Goal: Contribute content: Contribute content

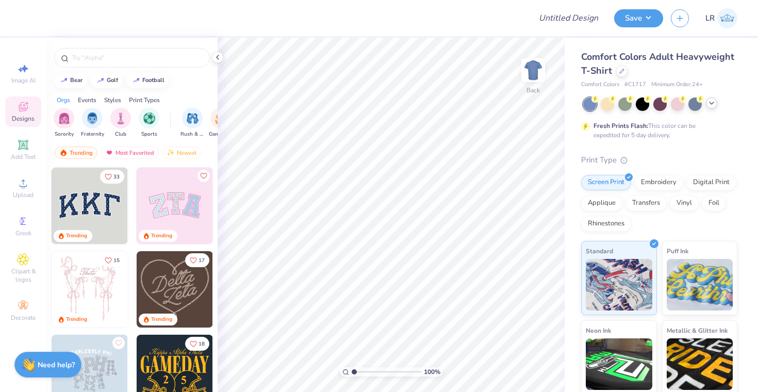
click at [712, 104] on icon at bounding box center [712, 103] width 8 height 8
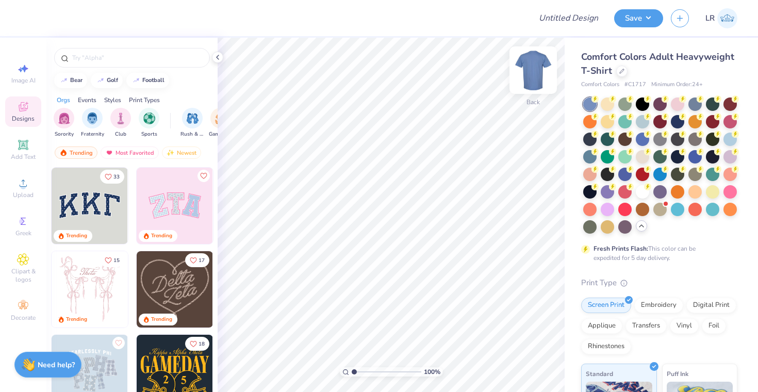
click at [534, 74] on img at bounding box center [533, 70] width 41 height 41
click at [660, 212] on div at bounding box center [660, 208] width 13 height 13
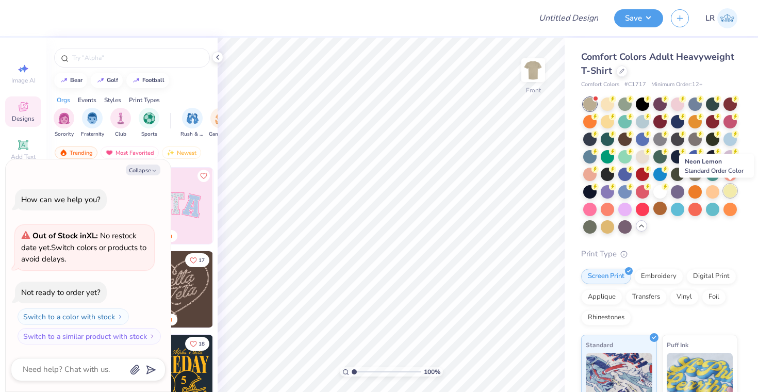
click at [727, 192] on div at bounding box center [730, 190] width 13 height 13
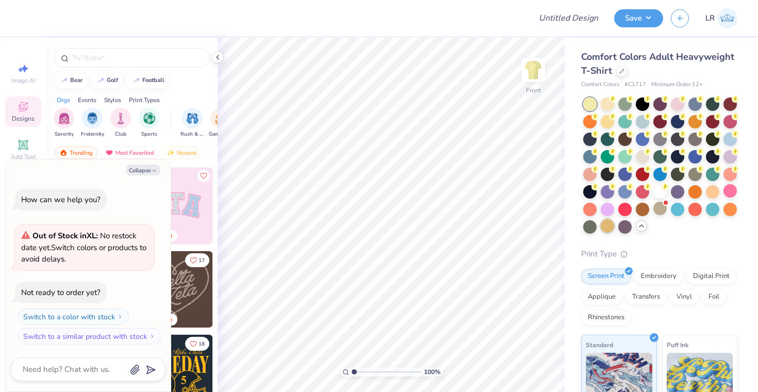
click at [609, 228] on div at bounding box center [607, 225] width 13 height 13
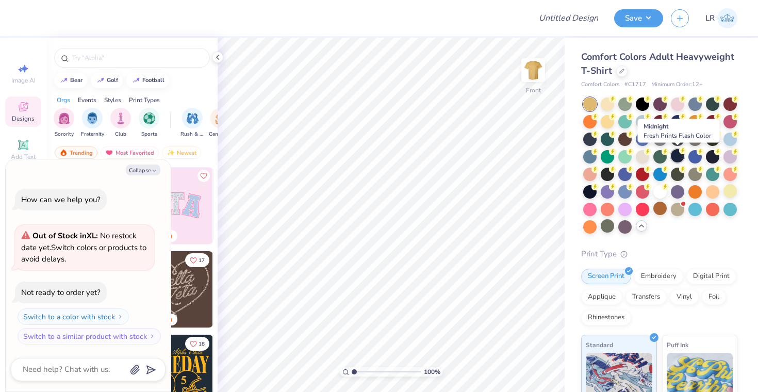
click at [678, 157] on div at bounding box center [677, 155] width 13 height 13
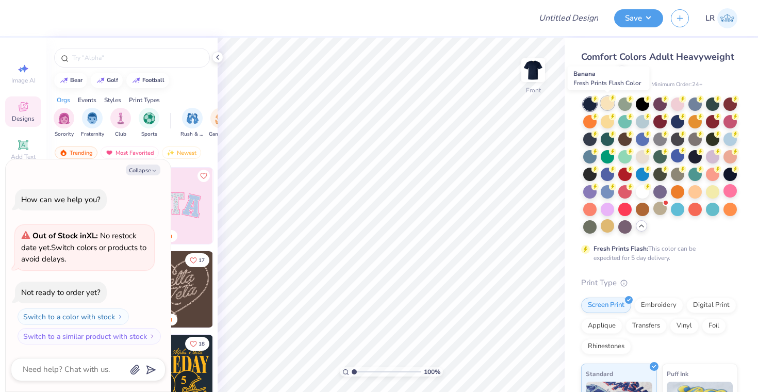
click at [606, 102] on div at bounding box center [607, 102] width 13 height 13
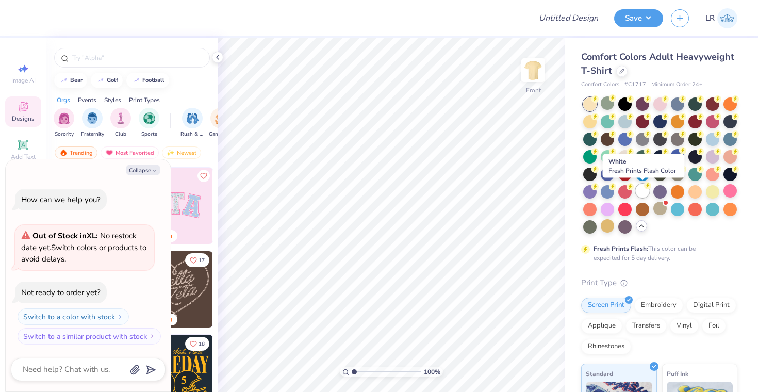
click at [644, 189] on div at bounding box center [642, 190] width 13 height 13
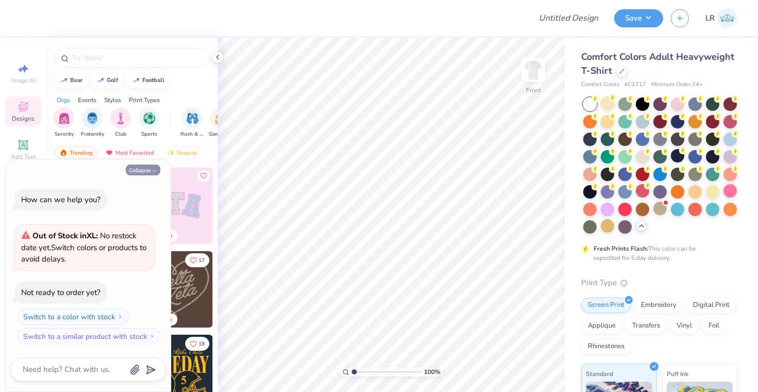
click at [153, 168] on icon "button" at bounding box center [154, 171] width 6 height 6
type textarea "x"
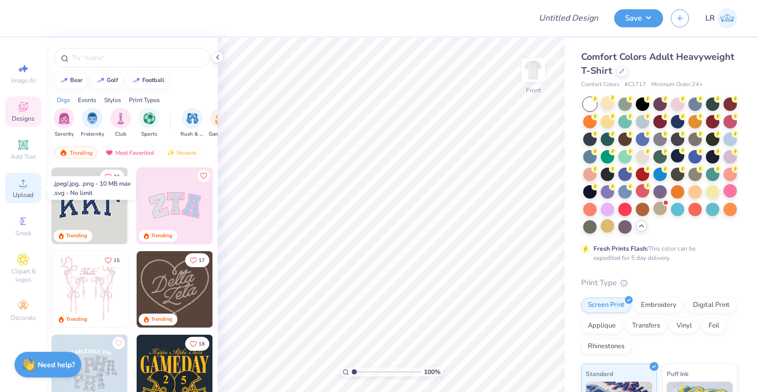
click at [19, 190] on div "Upload" at bounding box center [23, 188] width 36 height 30
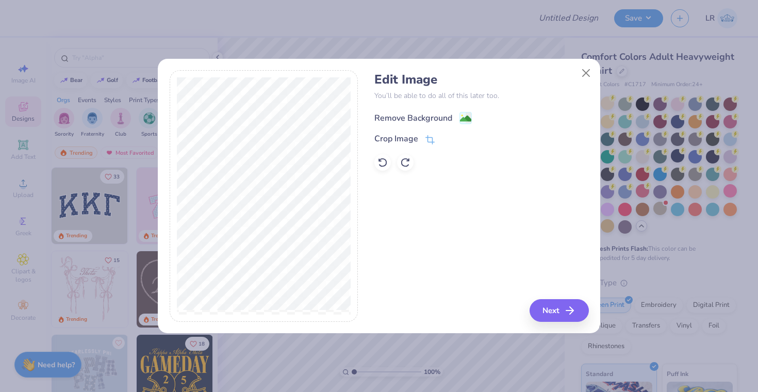
click at [436, 123] on div "Remove Background" at bounding box center [414, 118] width 78 height 12
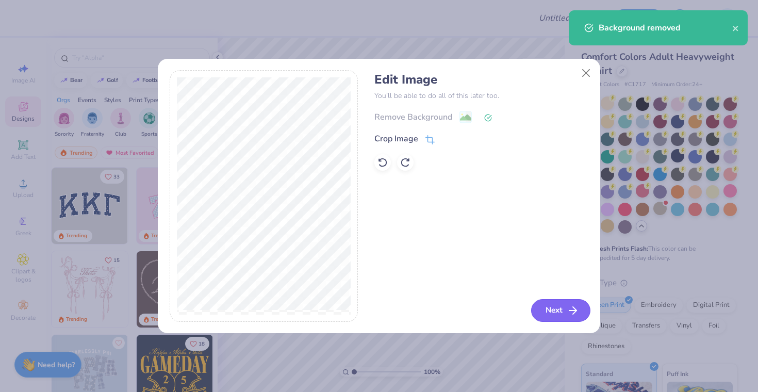
click at [564, 312] on button "Next" at bounding box center [560, 310] width 59 height 23
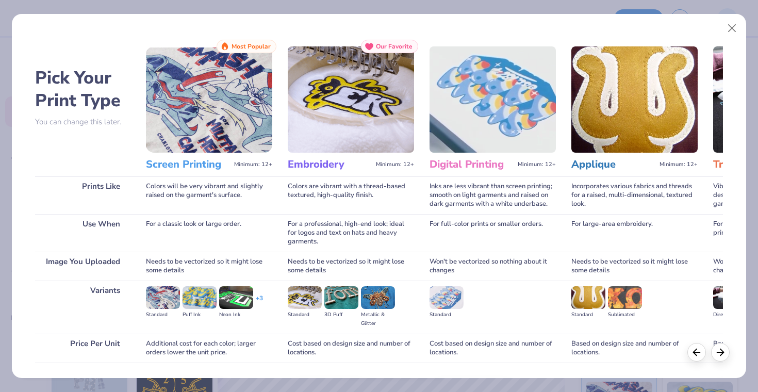
click at [209, 103] on img at bounding box center [209, 99] width 126 height 106
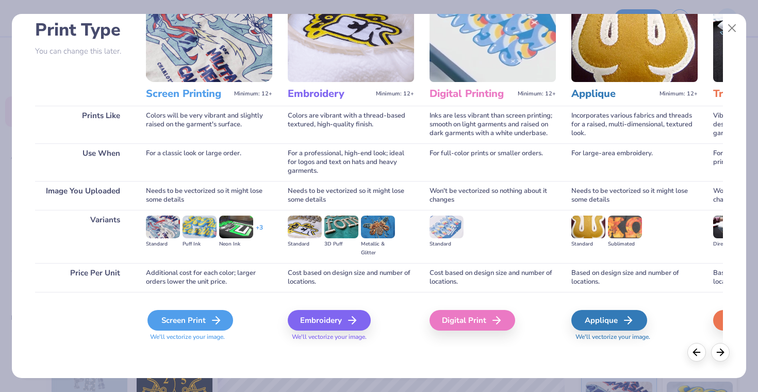
click at [202, 318] on div "Screen Print" at bounding box center [191, 320] width 86 height 21
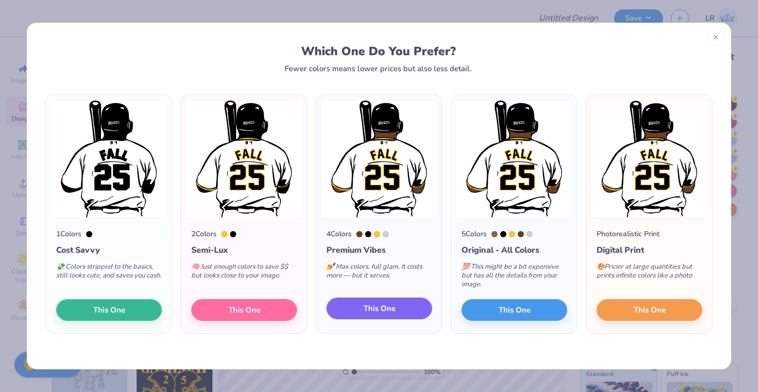
click at [374, 311] on span "This One" at bounding box center [380, 309] width 32 height 12
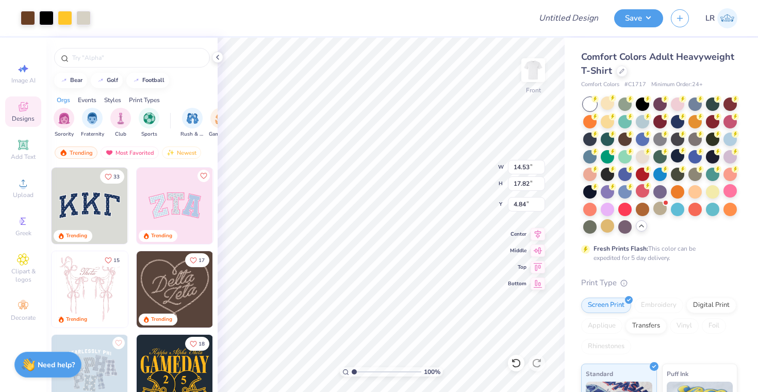
type input "11.12"
type input "13.64"
type input "6.15"
type input "9.73"
type input "11.93"
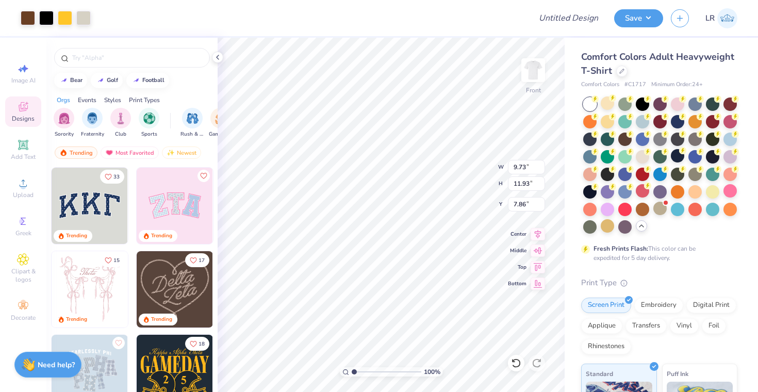
type input "6.08"
click at [20, 149] on icon at bounding box center [23, 145] width 12 height 12
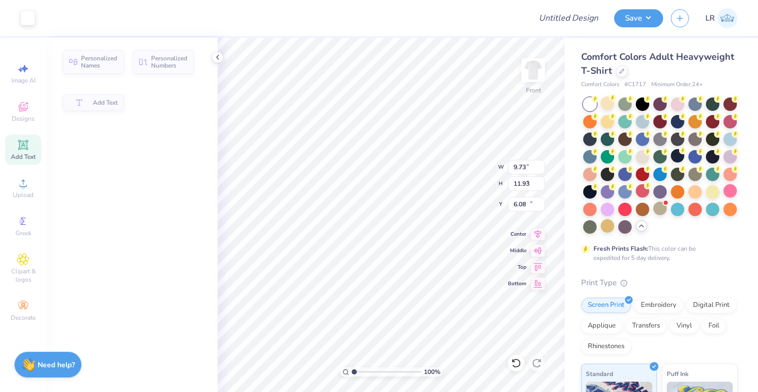
type input "5.69"
type input "1.65"
type input "12.93"
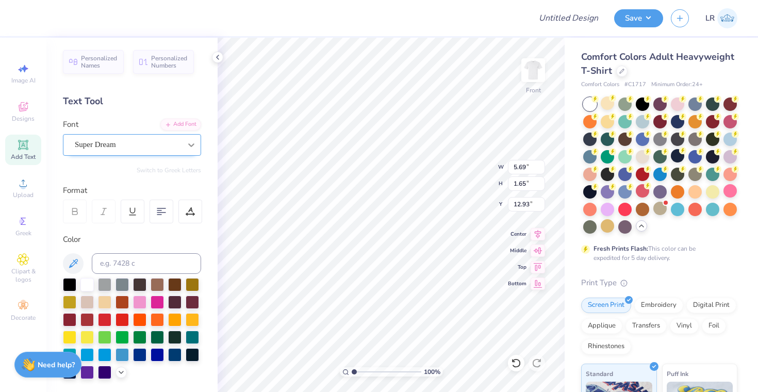
click at [196, 145] on icon at bounding box center [191, 145] width 10 height 10
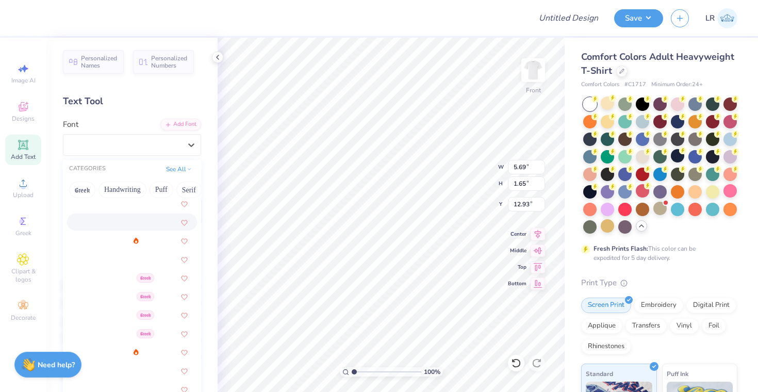
scroll to position [119, 0]
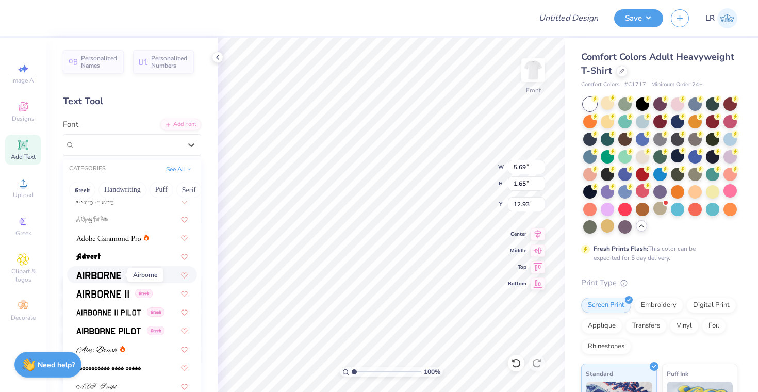
click at [106, 277] on img at bounding box center [98, 275] width 45 height 7
type input "5.44"
type input "1.72"
type input "12.89"
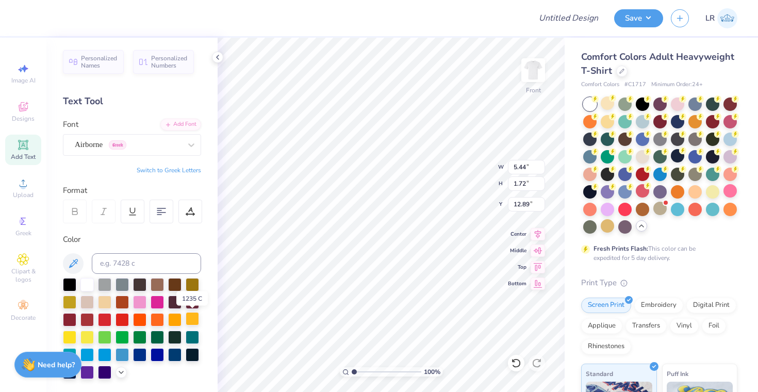
click at [192, 319] on div at bounding box center [192, 318] width 13 height 13
click at [76, 263] on icon at bounding box center [73, 263] width 9 height 9
type textarea "T"
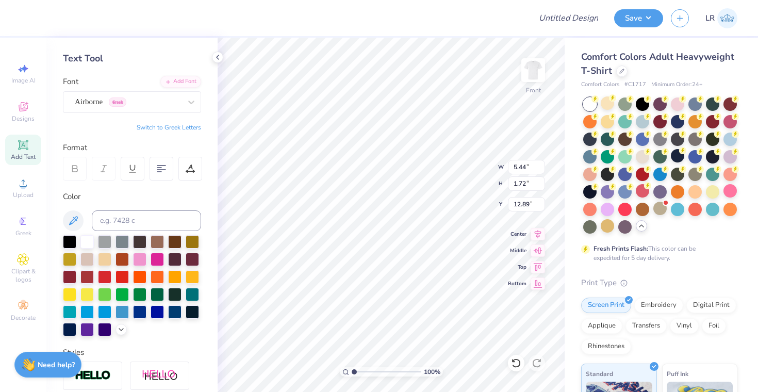
scroll to position [207, 0]
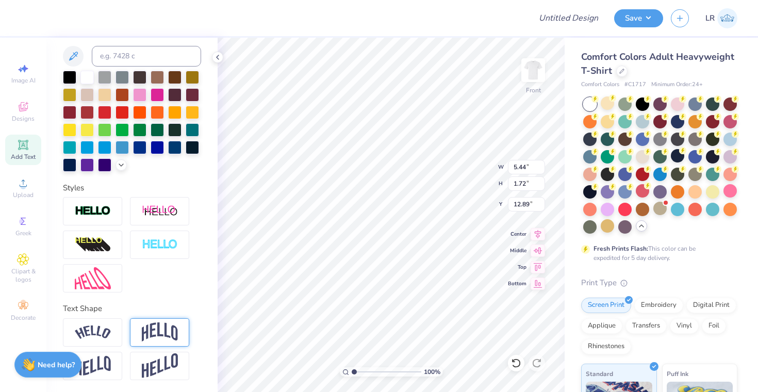
type textarea "Pi Kappa alpha"
click at [166, 328] on img at bounding box center [160, 332] width 36 height 20
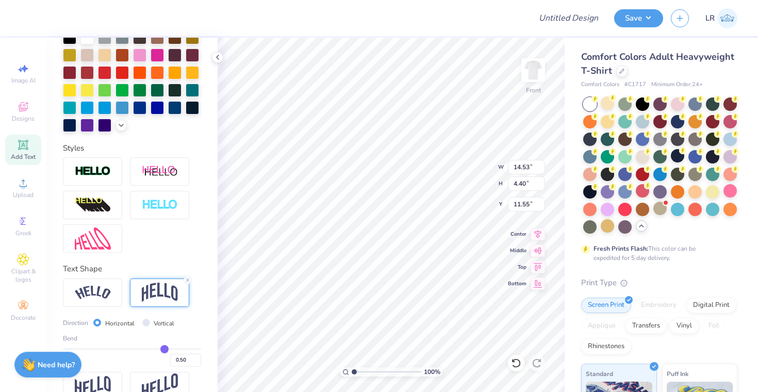
scroll to position [268, 0]
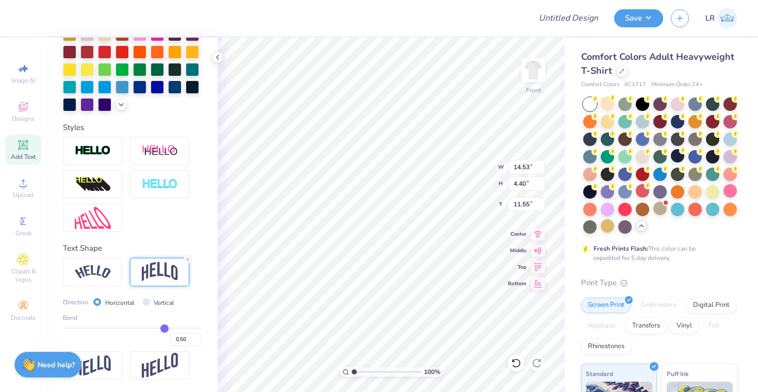
type input "0.48"
type input "0.47"
type input "0.46"
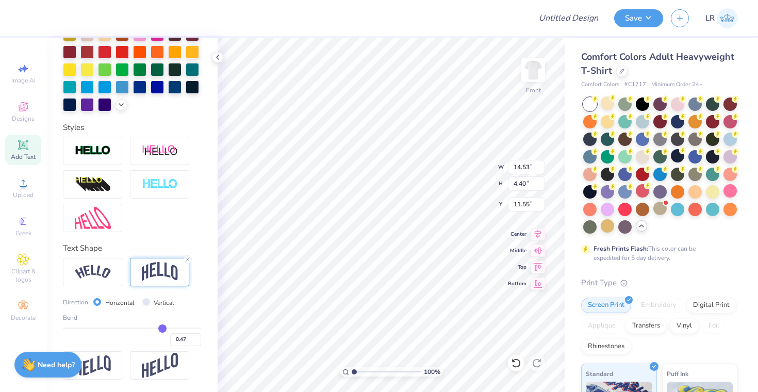
type input "0.46"
type input "0.45"
type input "0.44"
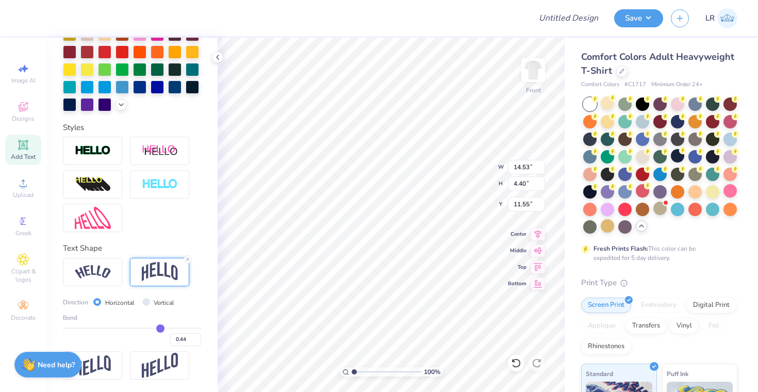
type input "0.43"
type input "0.42"
type input "0.41"
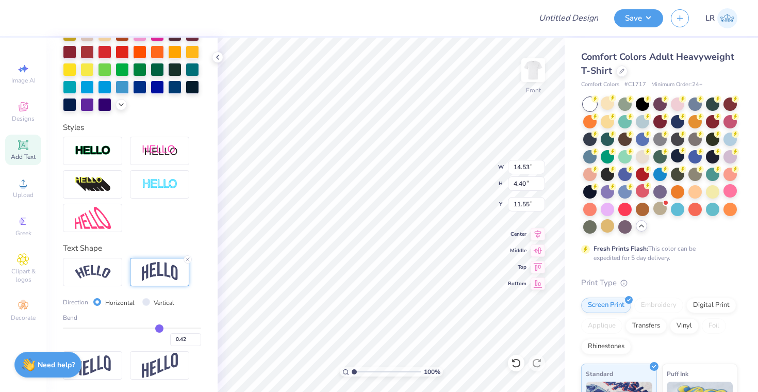
type input "0.41"
type input "0.4"
type input "0.40"
type input "0.39"
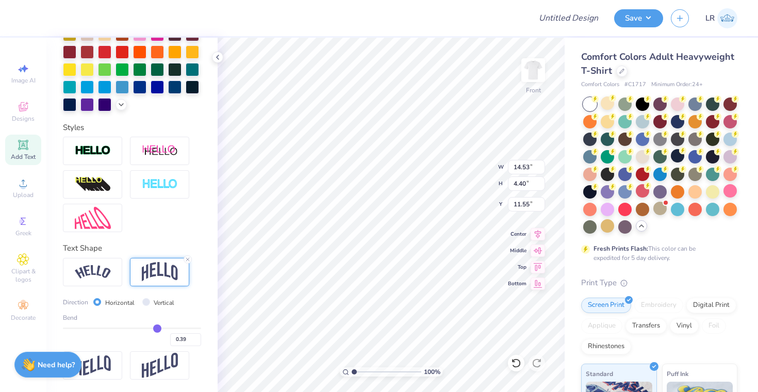
type input "0.38"
type input "0.37"
type input "0.36"
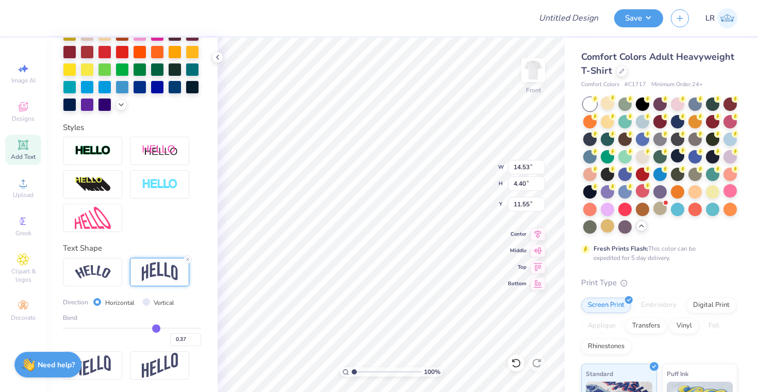
type input "0.36"
type input "0.35"
type input "0.34"
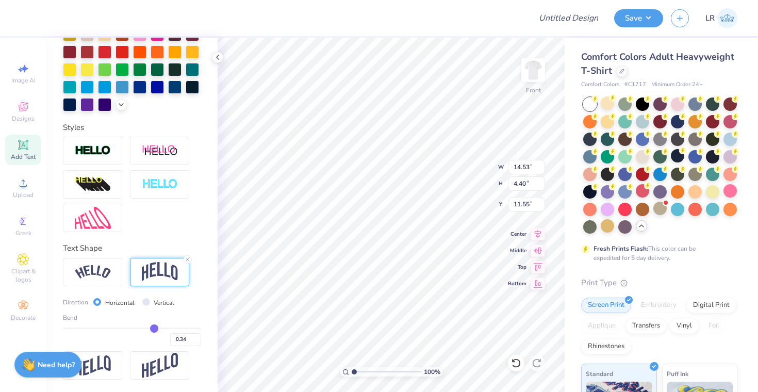
type input "0.33"
type input "0.32"
type input "0.31"
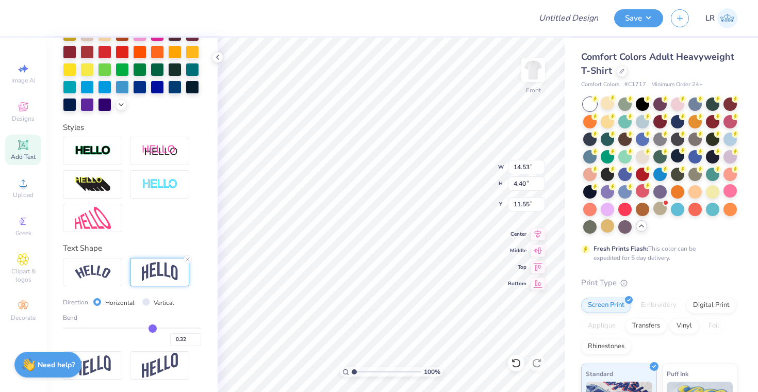
type input "0.31"
type input "0.3"
type input "0.30"
type input "0.29"
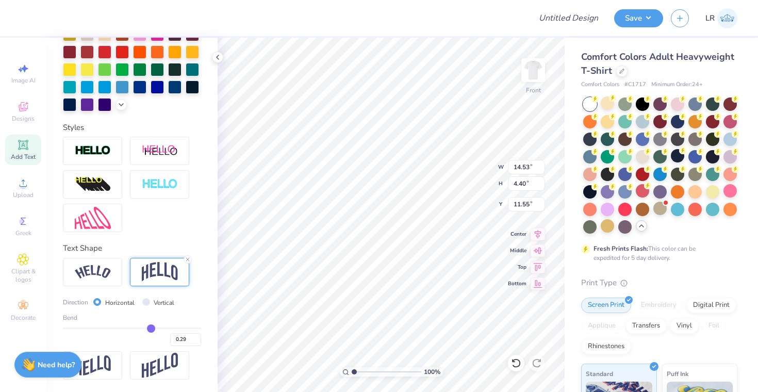
type input "0.28"
type input "0.27"
type input "0.26"
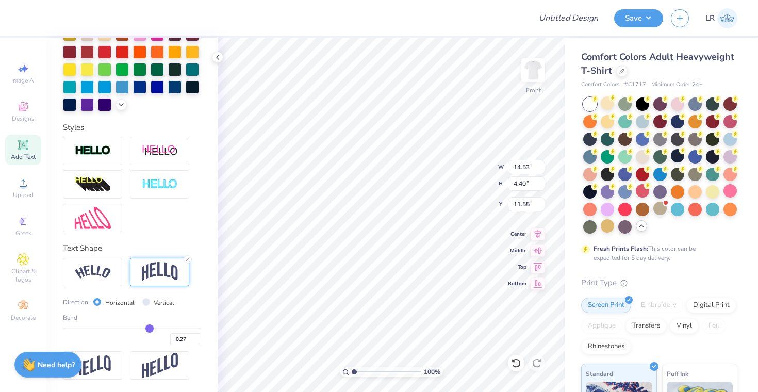
type input "0.26"
type input "0.25"
drag, startPoint x: 163, startPoint y: 328, endPoint x: 149, endPoint y: 329, distance: 14.5
type input "0.25"
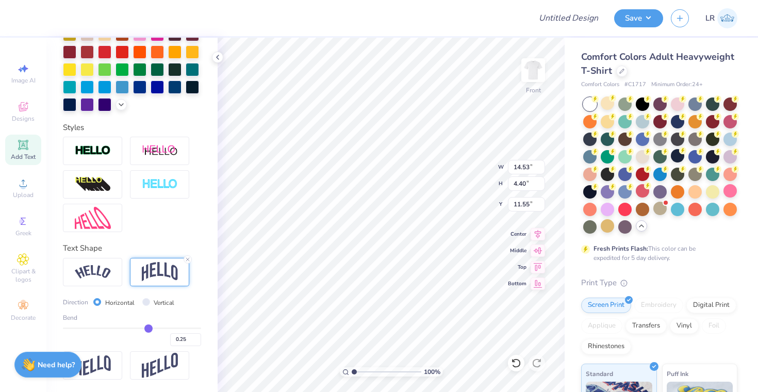
click at [149, 329] on input "range" at bounding box center [132, 329] width 138 height 2
type input "2.84"
type input "12.33"
type input "0.24"
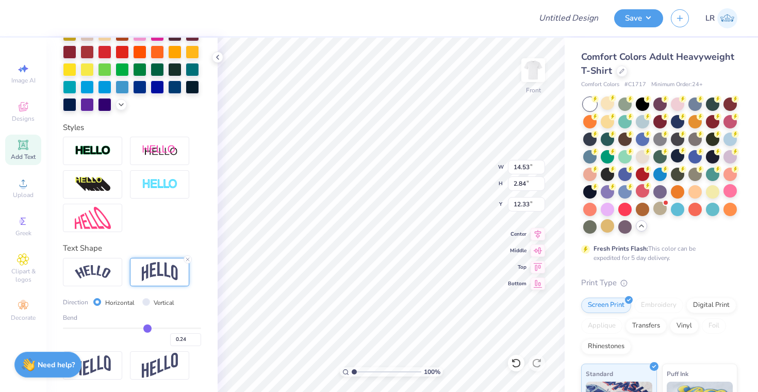
type input "0.25"
type input "0.26"
type input "0.27"
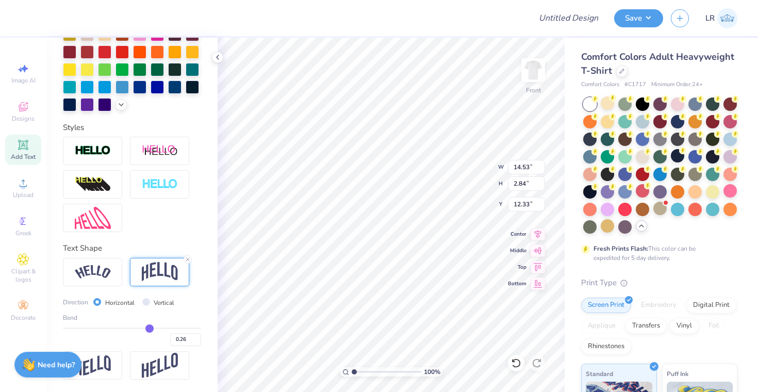
type input "0.27"
type input "0.28"
type input "0.29"
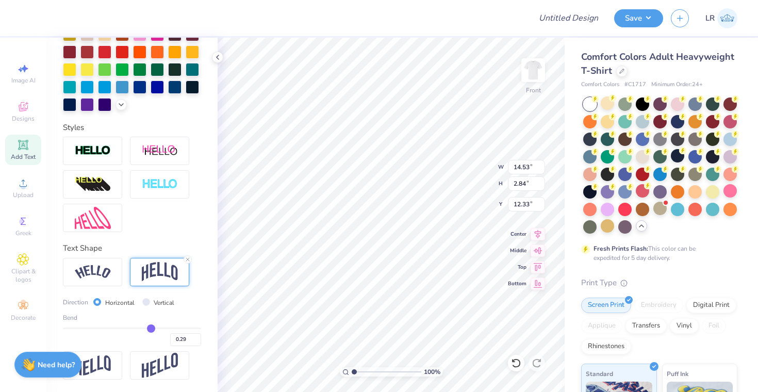
type input "0.3"
type input "0.30"
type input "0.31"
type input "0.32"
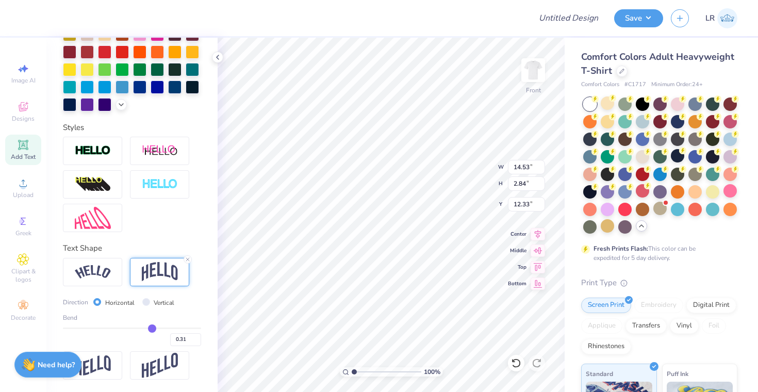
type input "0.32"
type input "0.33"
type input "0.34"
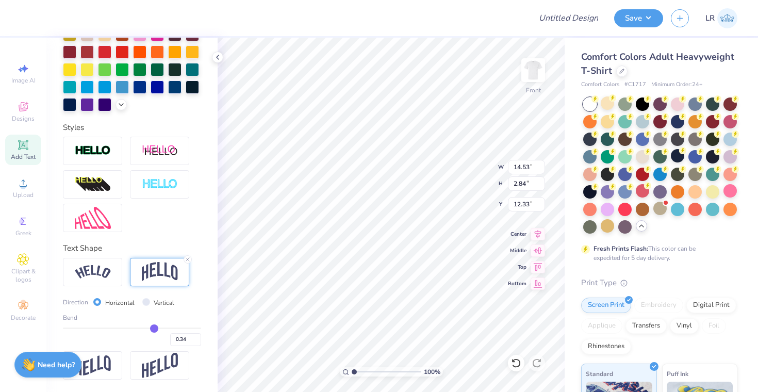
drag, startPoint x: 147, startPoint y: 327, endPoint x: 154, endPoint y: 328, distance: 6.8
type input "0.34"
click at [154, 328] on input "range" at bounding box center [132, 329] width 138 height 2
type input "3.38"
type input "3.63"
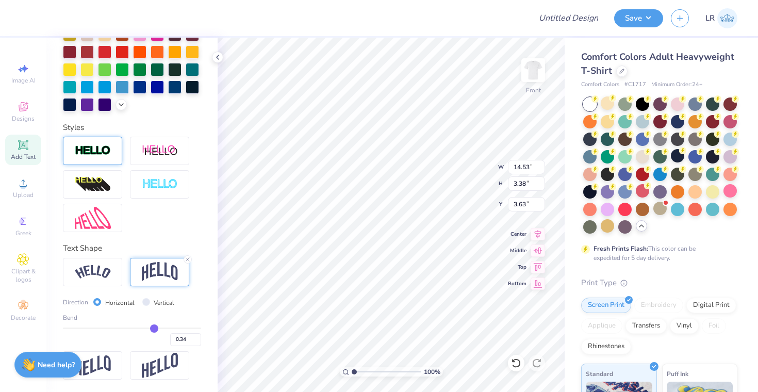
click at [102, 151] on img at bounding box center [93, 151] width 36 height 12
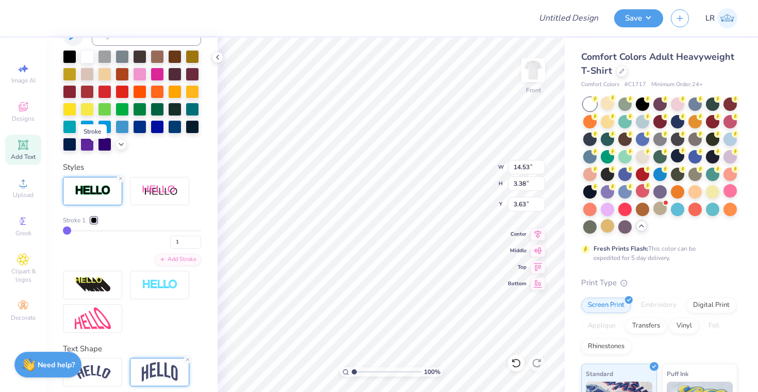
type input "3.40"
type input "3.62"
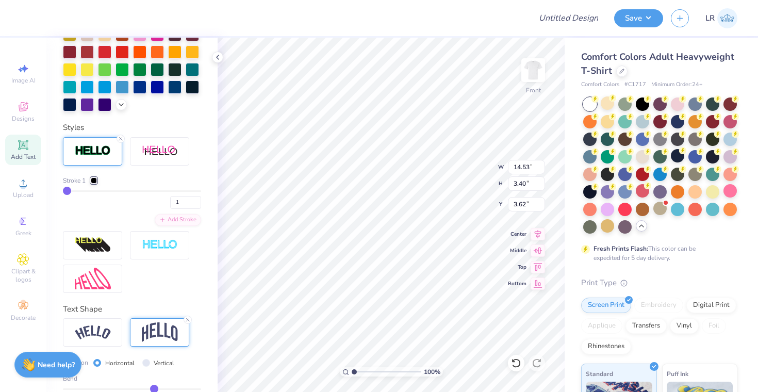
type input "3"
type input "4"
type input "5"
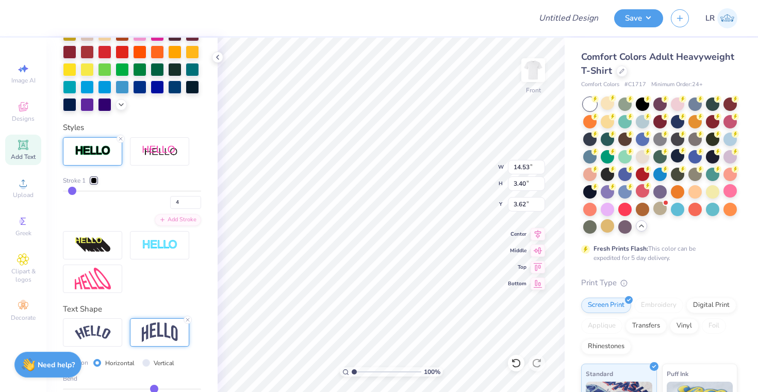
type input "5"
type input "6"
click at [73, 191] on input "range" at bounding box center [132, 191] width 138 height 2
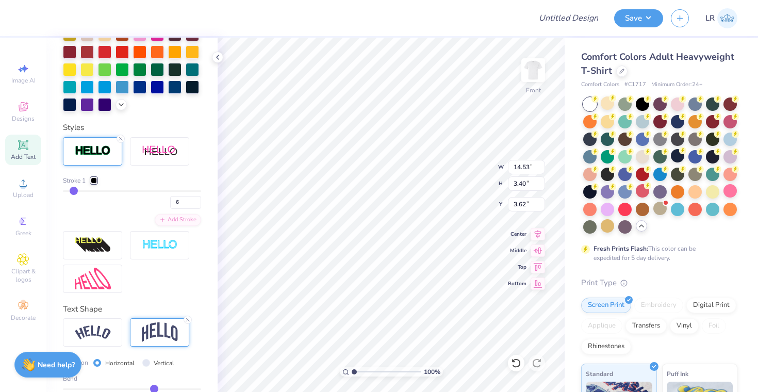
type input "3.49"
type input "3.57"
type input "5"
type input "4"
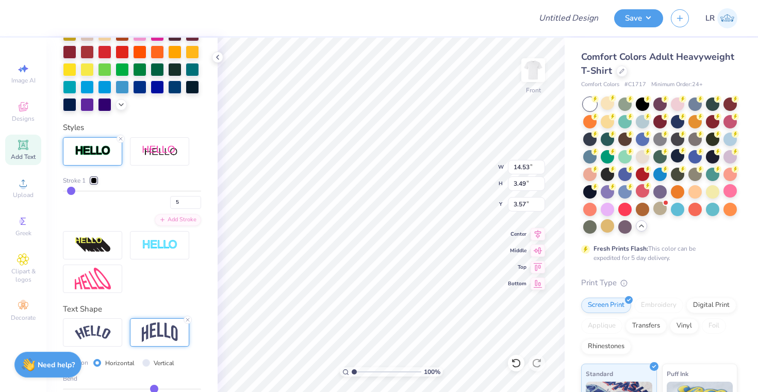
type input "4"
click at [71, 191] on input "range" at bounding box center [132, 191] width 138 height 2
type input "14.48"
type input "3.44"
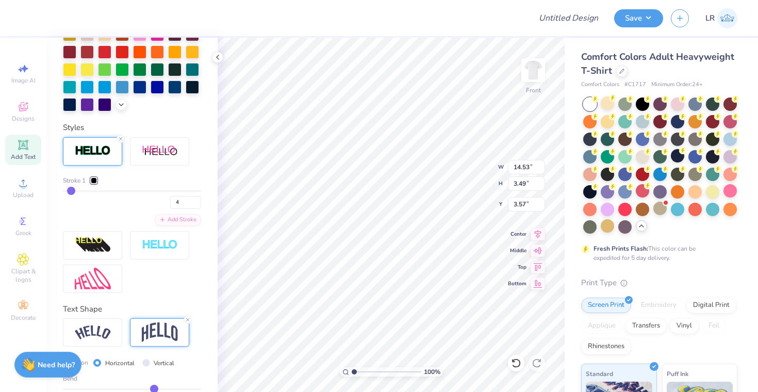
type input "3.60"
click at [184, 202] on input "4" at bounding box center [185, 202] width 31 height 13
type input "2"
click at [140, 208] on div "Stroke 1 2 Add Stroke" at bounding box center [132, 201] width 138 height 50
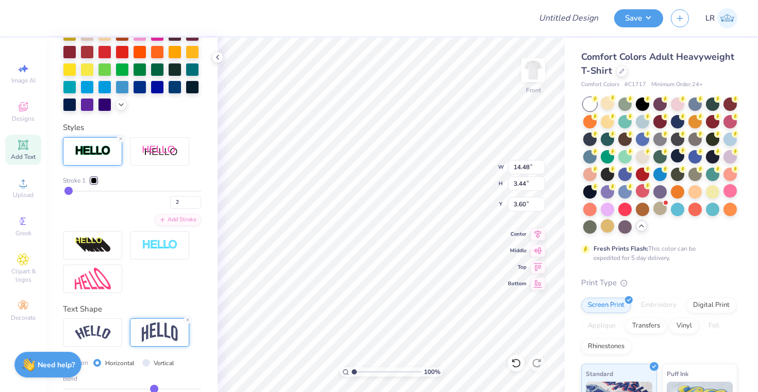
type input "14.43"
type input "3.40"
type input "3.62"
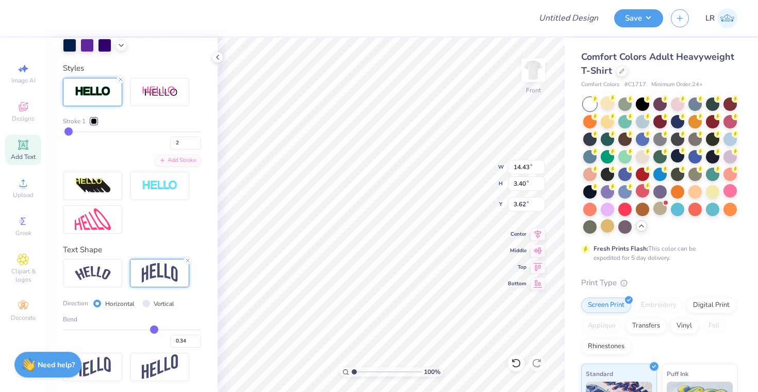
scroll to position [368, 0]
type input "0.3"
type input "0.30"
type input "0.29"
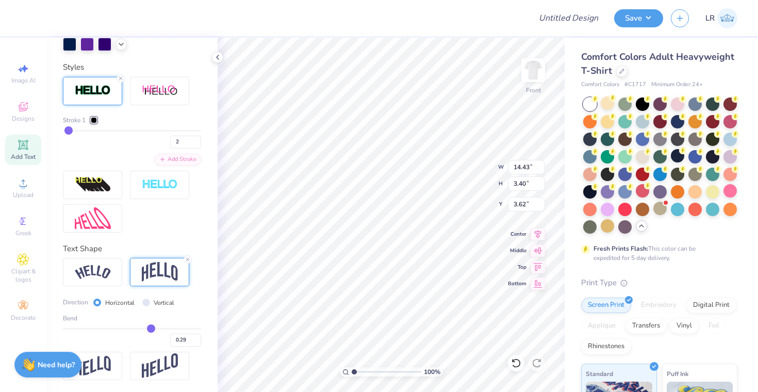
type input "0.28"
type input "0.27"
type input "0.26"
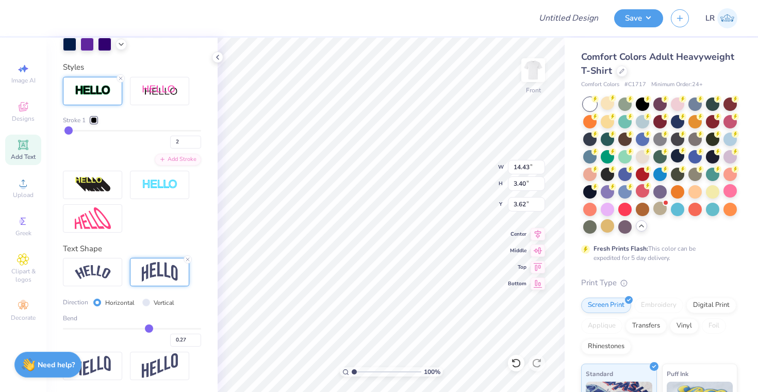
type input "0.26"
type input "0.25"
type input "0.24"
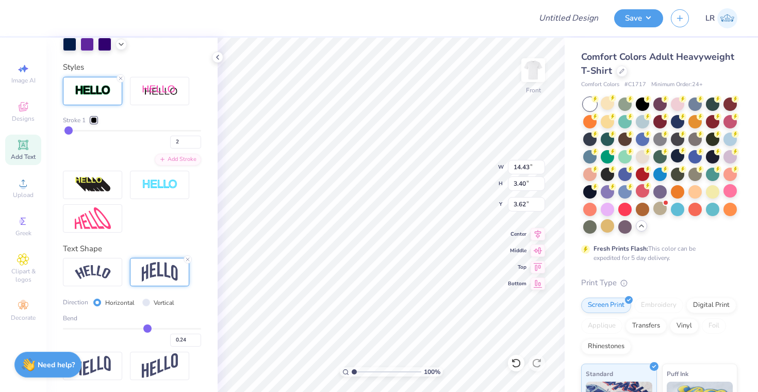
type input "0.23"
drag, startPoint x: 152, startPoint y: 328, endPoint x: 147, endPoint y: 328, distance: 5.2
type input "0.23"
click at [147, 328] on input "range" at bounding box center [132, 329] width 138 height 2
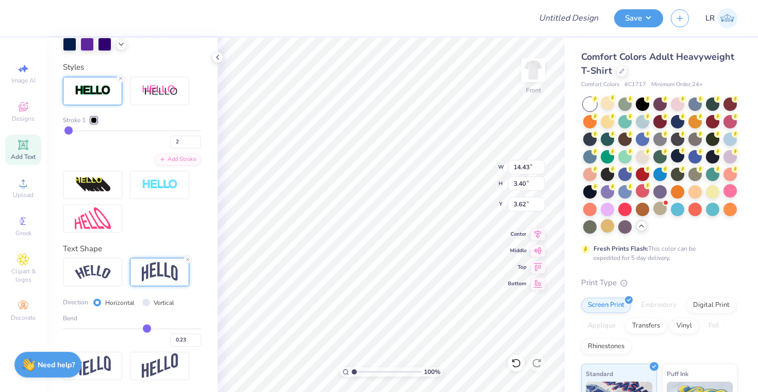
type input "2.74"
type input "3.95"
type input "0.25"
type input "0.26"
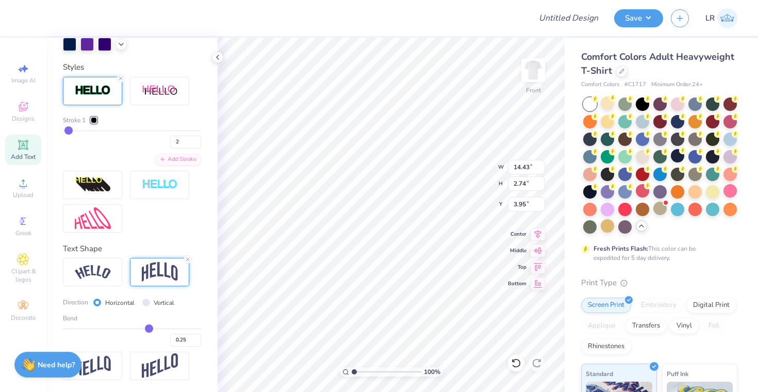
type input "0.26"
type input "0.27"
type input "0.28"
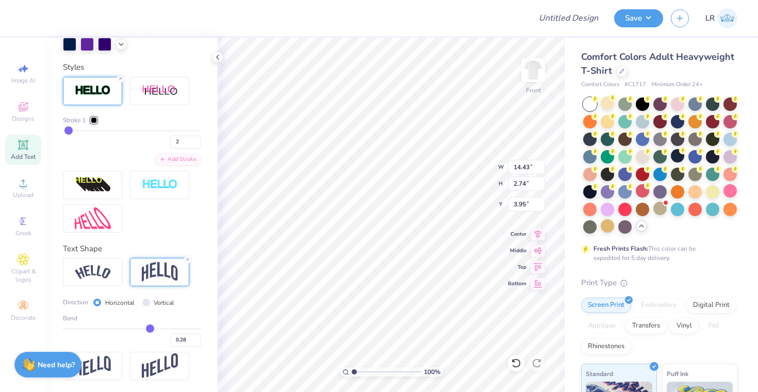
type input "0.29"
click at [151, 328] on input "range" at bounding box center [132, 329] width 138 height 2
type input "3.09"
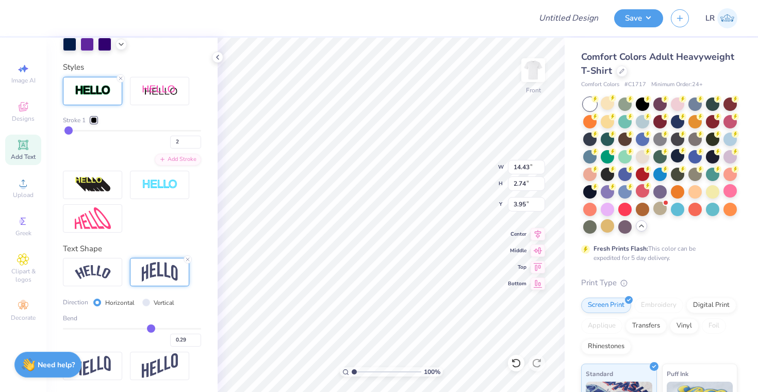
type input "3.77"
type input "0.3"
type input "0.30"
type input "0.31"
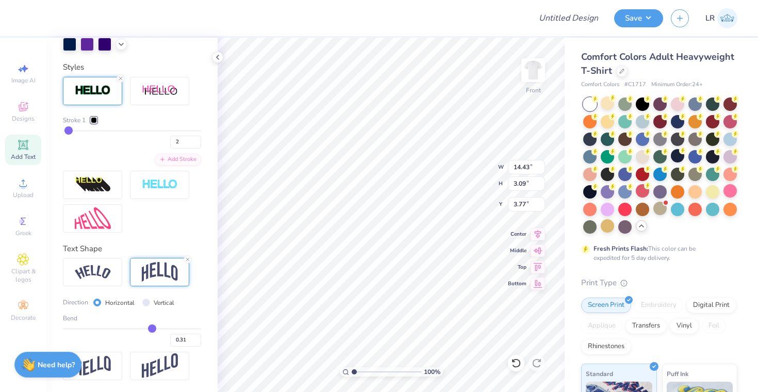
type input "0.32"
type input "0.33"
type input "0.34"
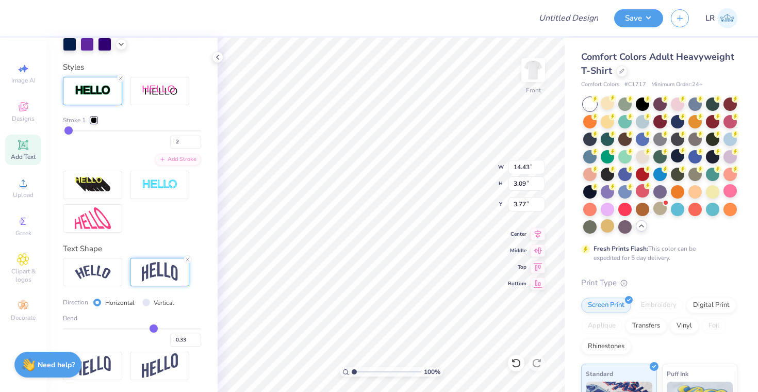
type input "0.34"
click at [154, 329] on input "range" at bounding box center [132, 329] width 138 height 2
type input "3.40"
type input "3.62"
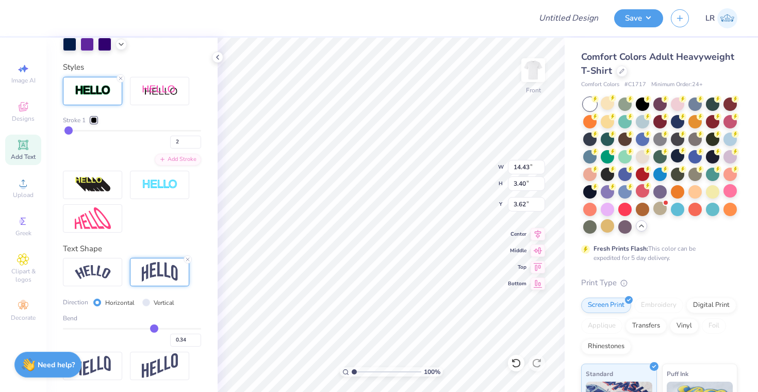
type input "0.35"
type input "0.36"
type input "0.37"
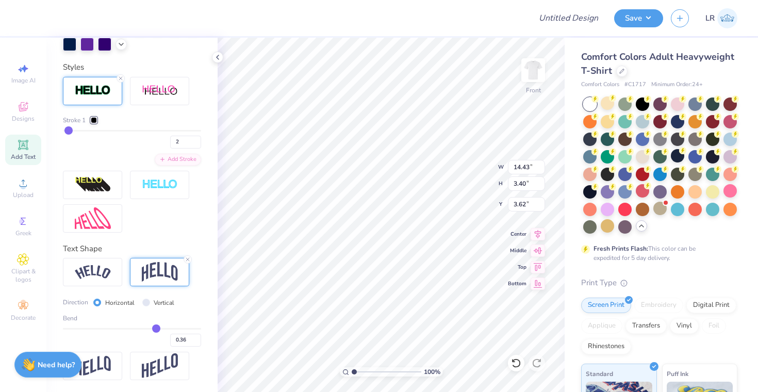
type input "0.37"
type input "0.38"
type input "0.39"
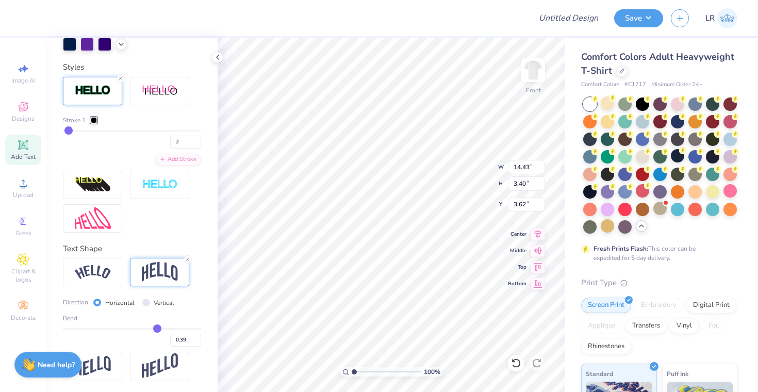
type input "0.4"
type input "0.40"
type input "0.4"
click at [158, 329] on input "range" at bounding box center [132, 329] width 138 height 2
type input "3.76"
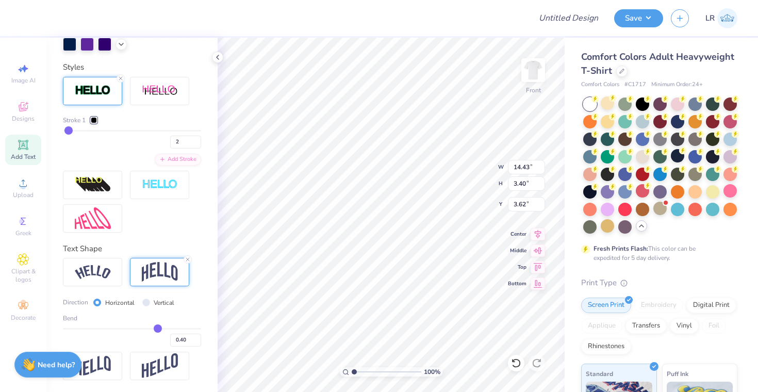
type input "3.44"
type input "13.65"
type input "3.56"
type input "3.71"
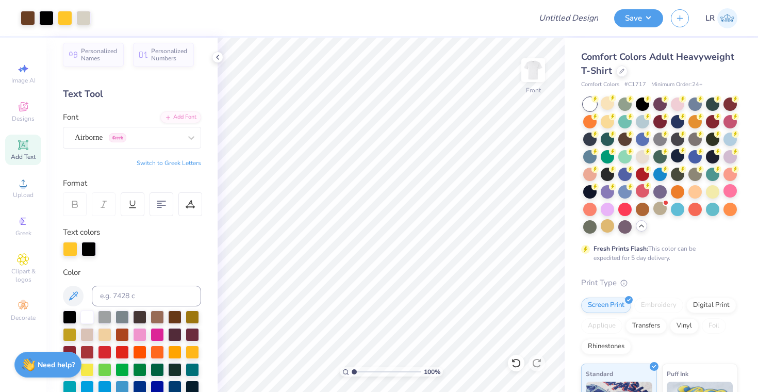
scroll to position [0, 0]
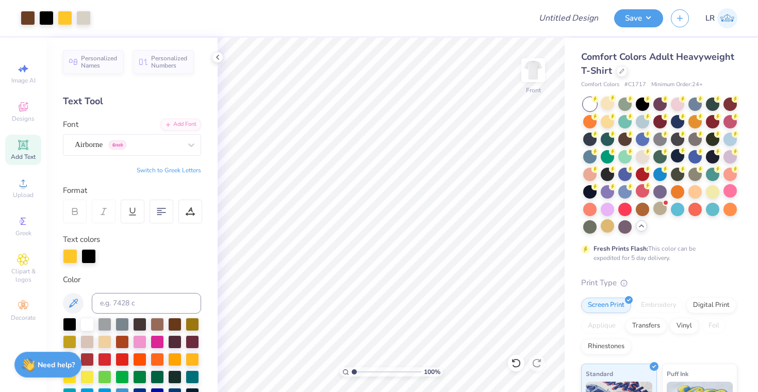
click at [20, 147] on icon at bounding box center [23, 145] width 8 height 8
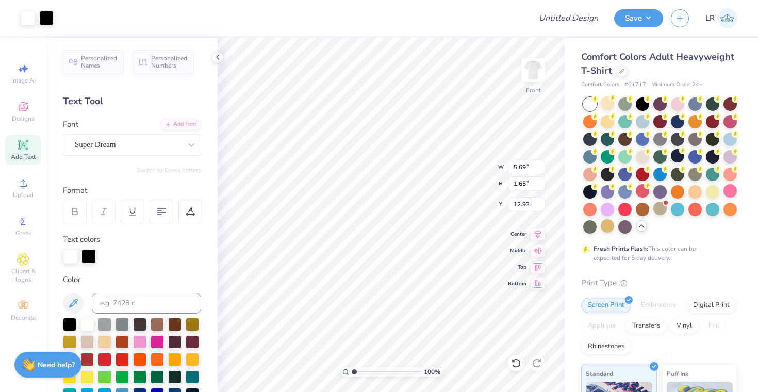
type input "5.72"
type input "1.68"
type input "12.91"
click at [155, 144] on div "Super Dream" at bounding box center [128, 145] width 108 height 16
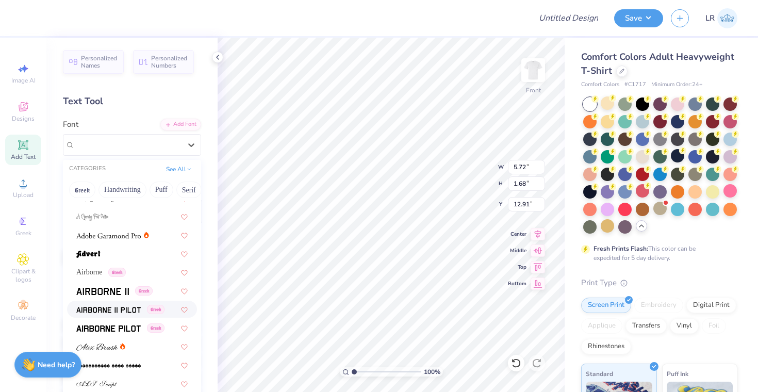
scroll to position [122, 0]
click at [94, 272] on span "Airborne" at bounding box center [89, 271] width 26 height 11
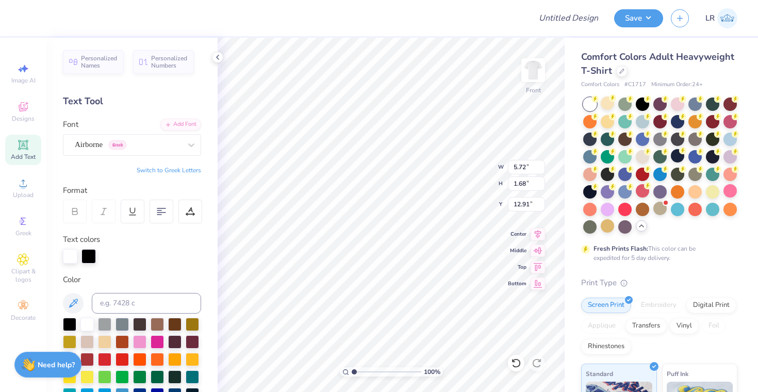
type input "5.47"
type input "1.75"
type input "12.87"
click at [76, 306] on icon at bounding box center [73, 303] width 12 height 12
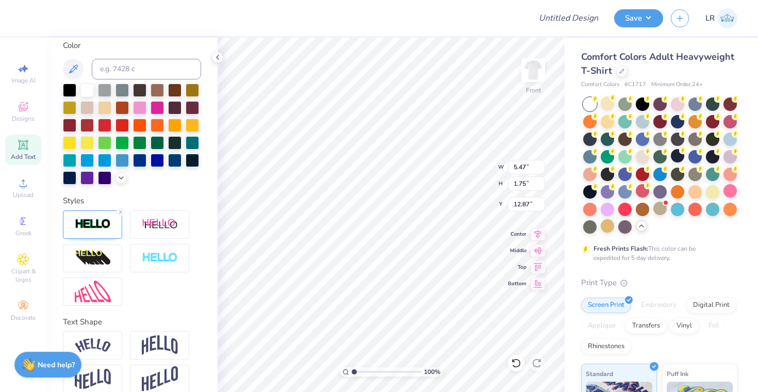
scroll to position [248, 0]
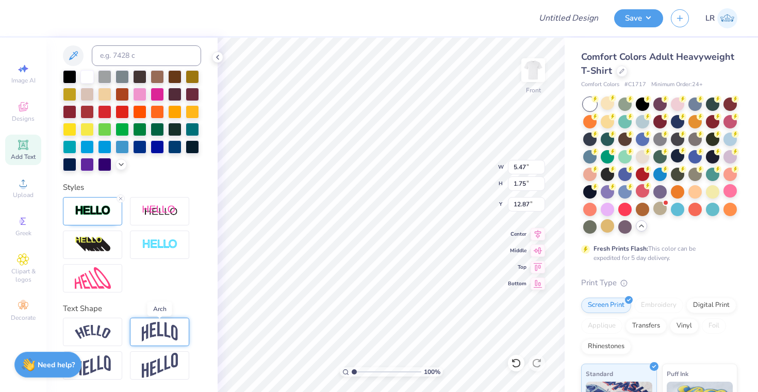
click at [153, 328] on img at bounding box center [160, 332] width 36 height 20
type input "2.51"
type input "12.49"
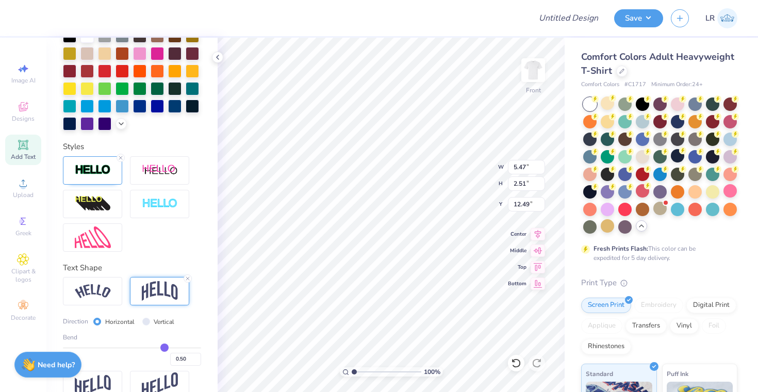
scroll to position [307, 0]
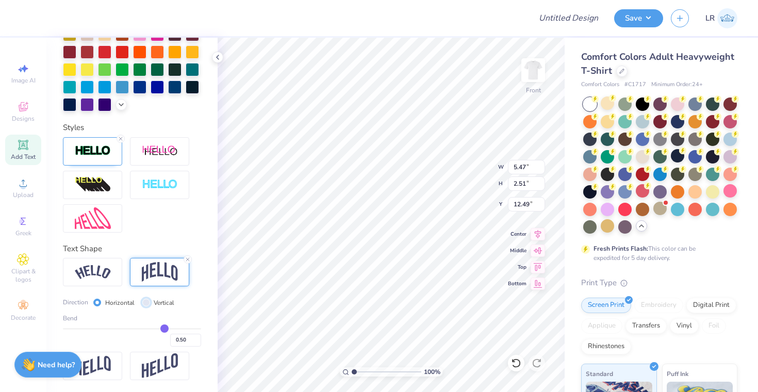
click at [144, 302] on input "Vertical" at bounding box center [146, 303] width 8 height 8
radio input "true"
type input "5.69"
type input "1.75"
type input "12.87"
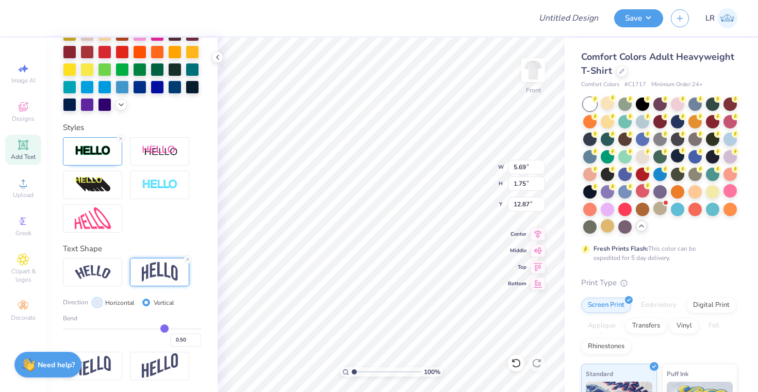
click at [96, 301] on input "Horizontal" at bounding box center [97, 303] width 8 height 8
radio input "true"
type input "5.47"
type input "2.51"
type input "12.49"
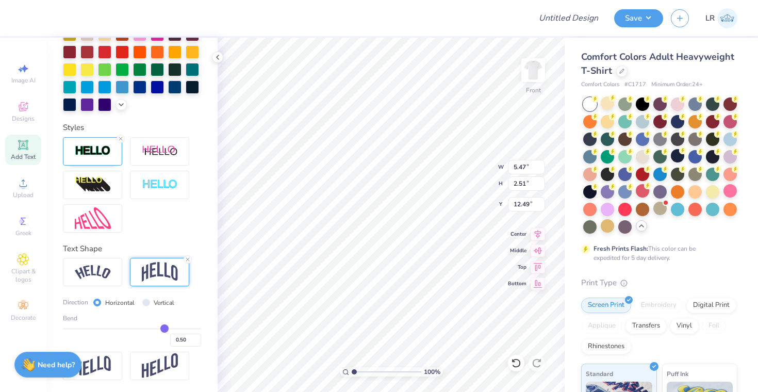
type input "0.51"
type input "0.5"
type input "0.50"
drag, startPoint x: 165, startPoint y: 328, endPoint x: 96, endPoint y: 327, distance: 69.1
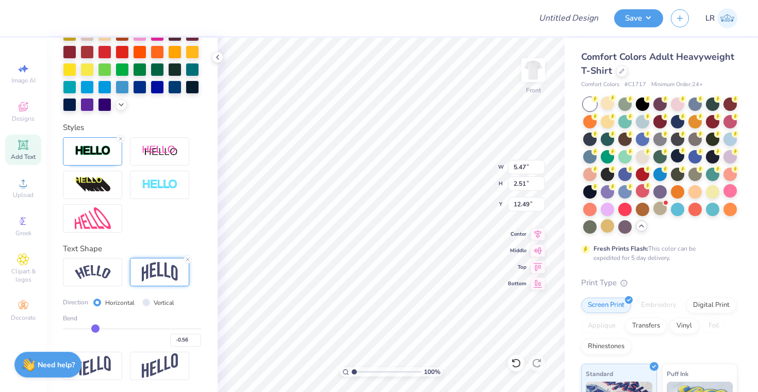
click at [96, 328] on input "range" at bounding box center [132, 329] width 138 height 2
drag, startPoint x: 95, startPoint y: 329, endPoint x: 103, endPoint y: 329, distance: 7.8
click at [103, 329] on input "range" at bounding box center [132, 329] width 138 height 2
drag, startPoint x: 106, startPoint y: 327, endPoint x: 113, endPoint y: 329, distance: 7.4
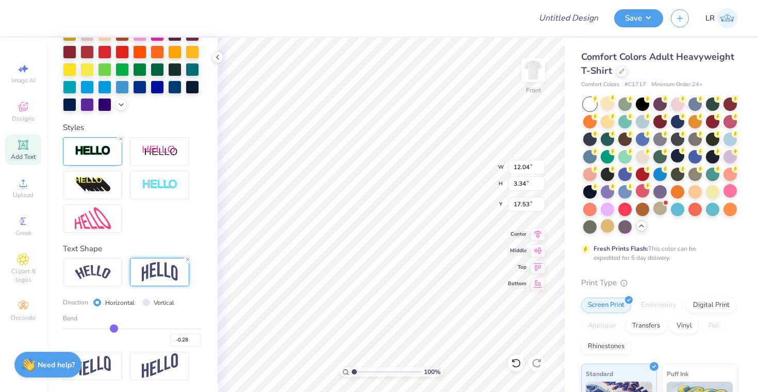
click at [113, 329] on input "range" at bounding box center [132, 329] width 138 height 2
click at [119, 328] on input "range" at bounding box center [132, 329] width 138 height 2
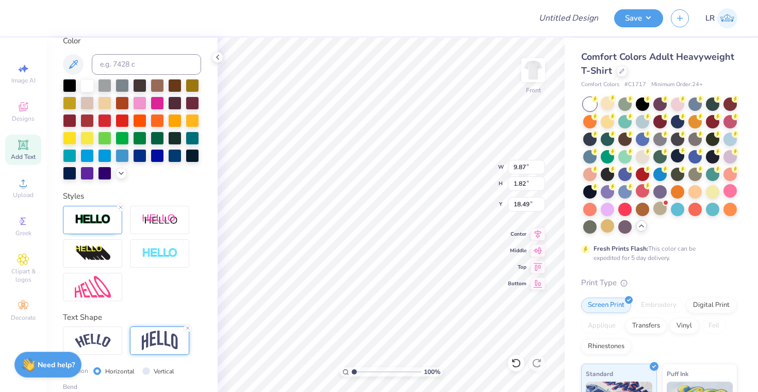
scroll to position [241, 0]
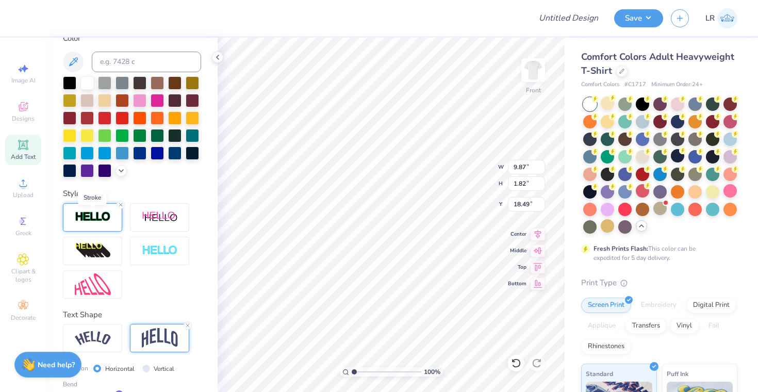
click at [102, 221] on img at bounding box center [93, 217] width 36 height 12
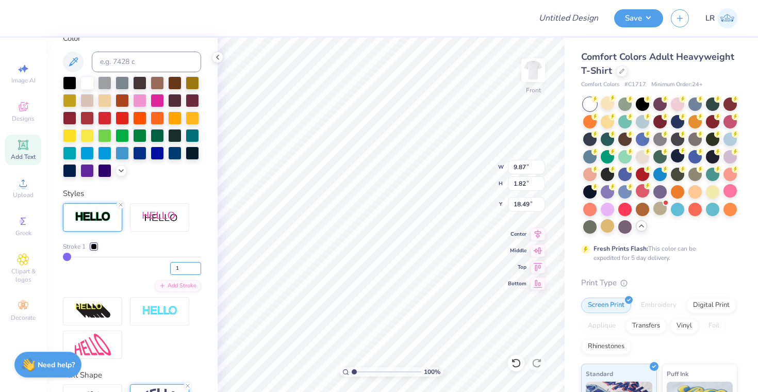
click at [190, 265] on input "1" at bounding box center [185, 268] width 31 height 13
click at [135, 267] on div "2" at bounding box center [132, 265] width 138 height 19
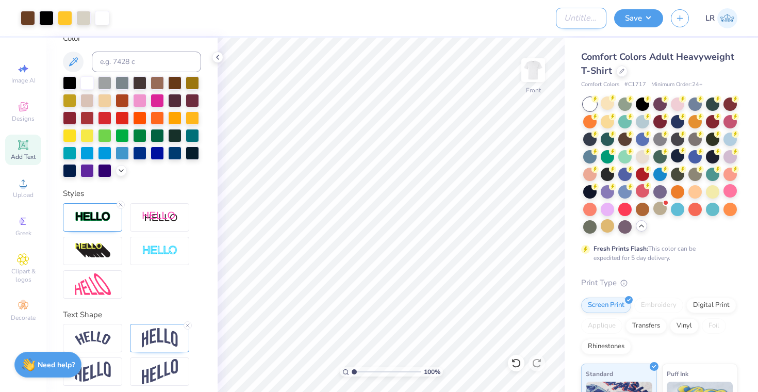
click at [593, 21] on input "Design Title" at bounding box center [581, 18] width 51 height 21
click at [644, 18] on button "Save" at bounding box center [638, 17] width 49 height 18
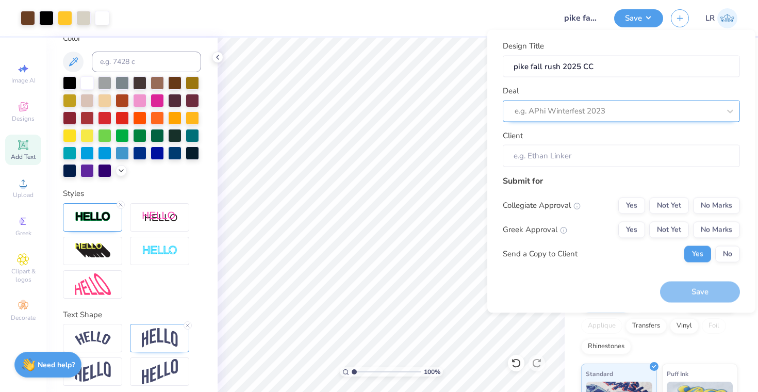
click at [645, 107] on div at bounding box center [617, 111] width 205 height 14
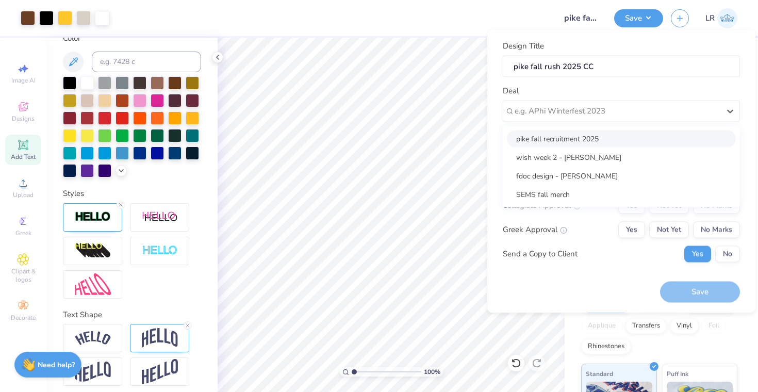
click at [632, 139] on div "pike fall recruitment 2025" at bounding box center [621, 138] width 229 height 17
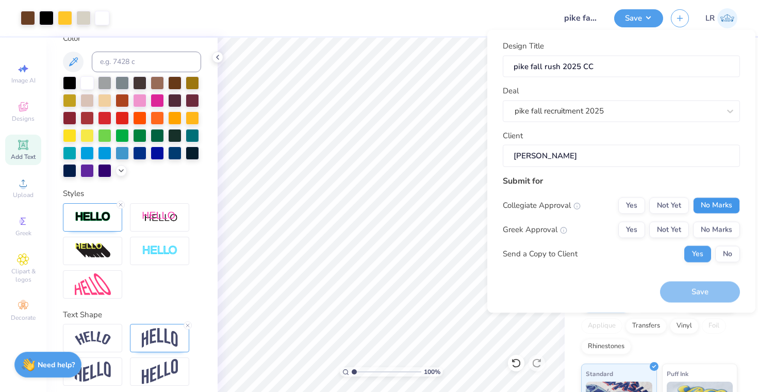
click at [725, 205] on button "No Marks" at bounding box center [716, 205] width 47 height 17
click at [632, 231] on button "Yes" at bounding box center [632, 229] width 27 height 17
click at [716, 298] on button "Save" at bounding box center [700, 292] width 80 height 21
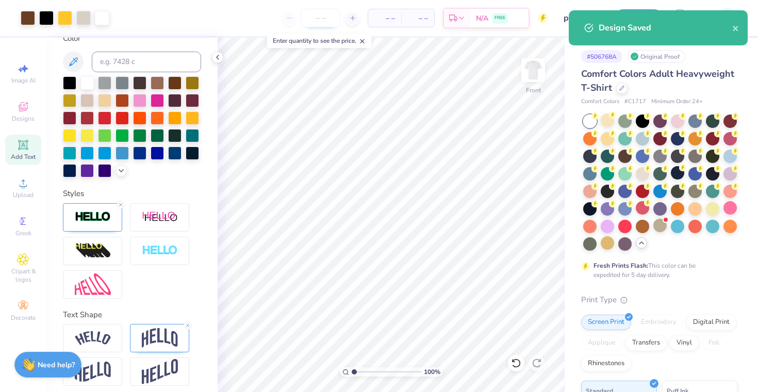
click at [312, 13] on input "number" at bounding box center [321, 18] width 40 height 19
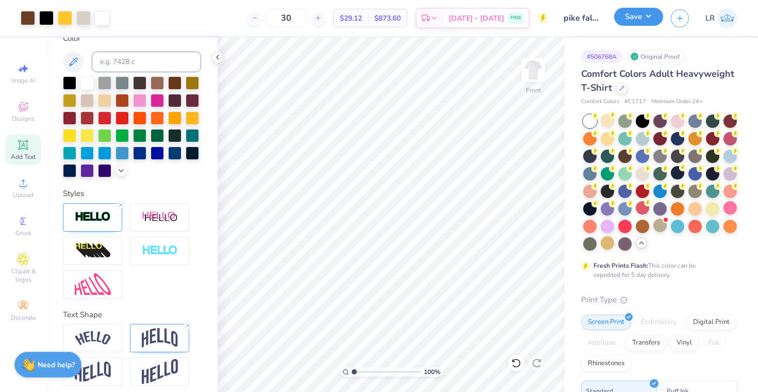
click at [649, 18] on button "Save" at bounding box center [638, 17] width 49 height 18
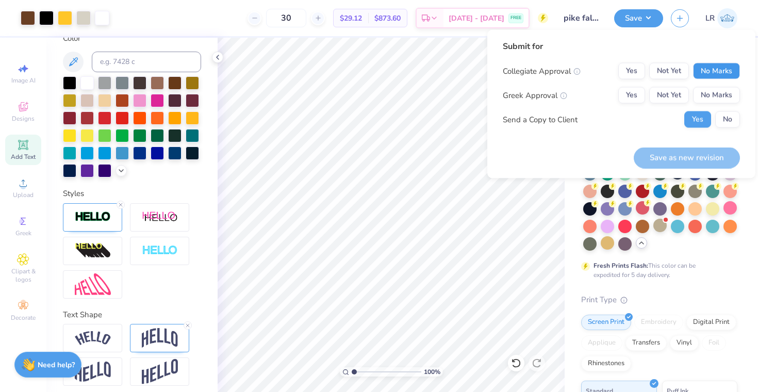
click at [716, 66] on button "No Marks" at bounding box center [716, 71] width 47 height 17
click at [624, 93] on button "Yes" at bounding box center [632, 95] width 27 height 17
click at [679, 158] on button "Save as new revision" at bounding box center [687, 157] width 106 height 21
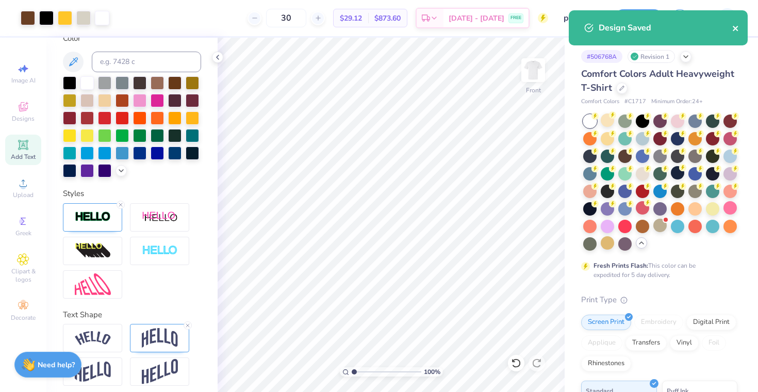
click at [734, 30] on icon "close" at bounding box center [735, 28] width 5 height 5
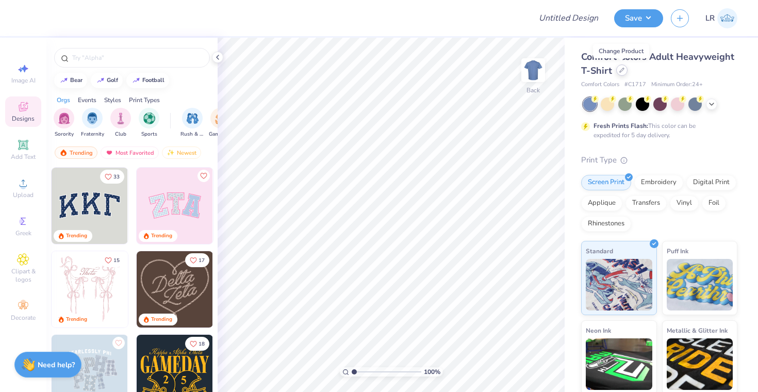
click at [620, 74] on div at bounding box center [621, 69] width 11 height 11
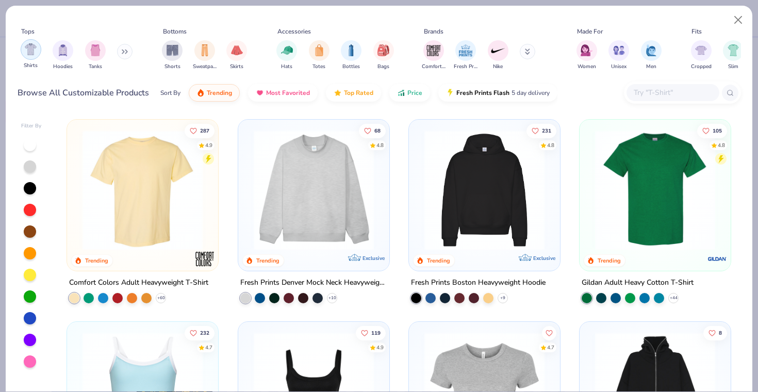
click at [27, 58] on div "filter for Shirts" at bounding box center [31, 49] width 21 height 21
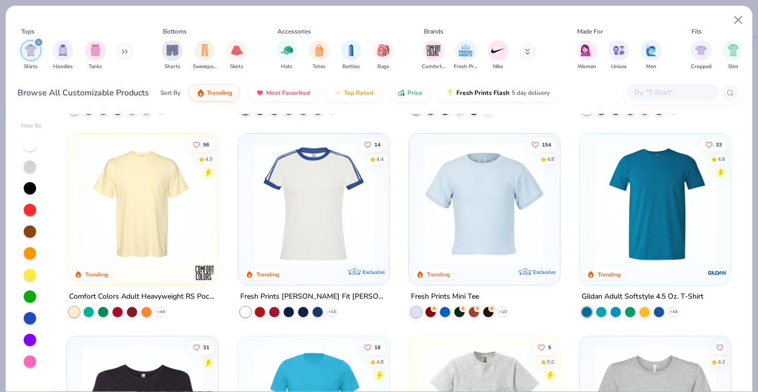
scroll to position [196, 0]
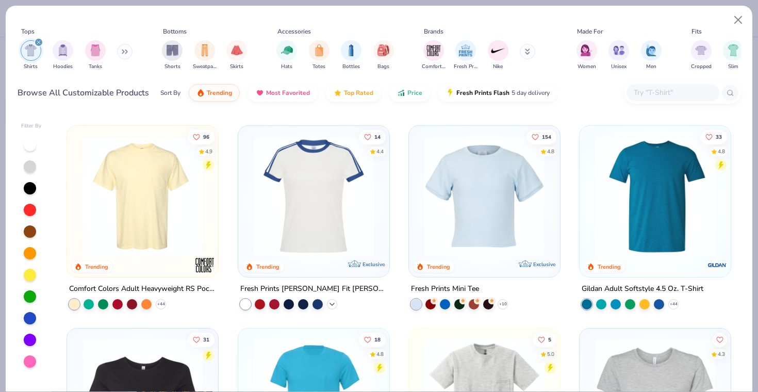
click at [333, 303] on polyline at bounding box center [332, 304] width 4 height 2
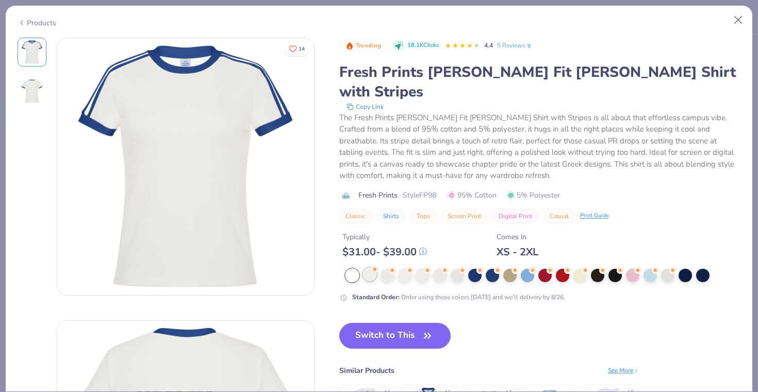
click at [371, 268] on div at bounding box center [369, 274] width 13 height 13
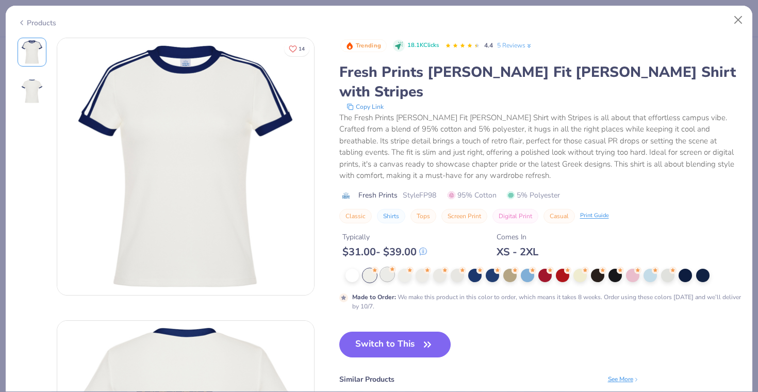
click at [391, 268] on div at bounding box center [387, 274] width 13 height 13
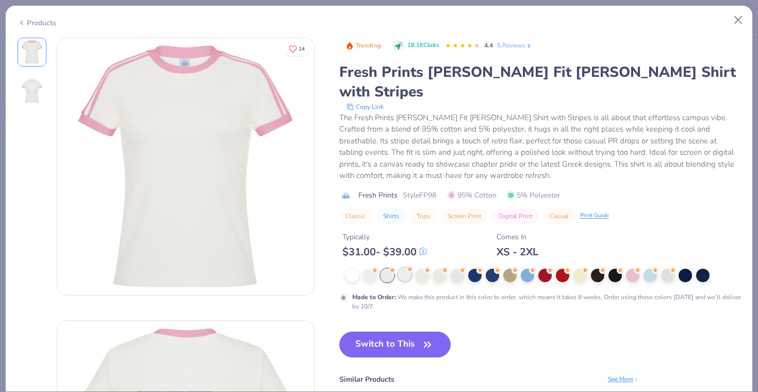
click at [404, 268] on div at bounding box center [404, 274] width 13 height 13
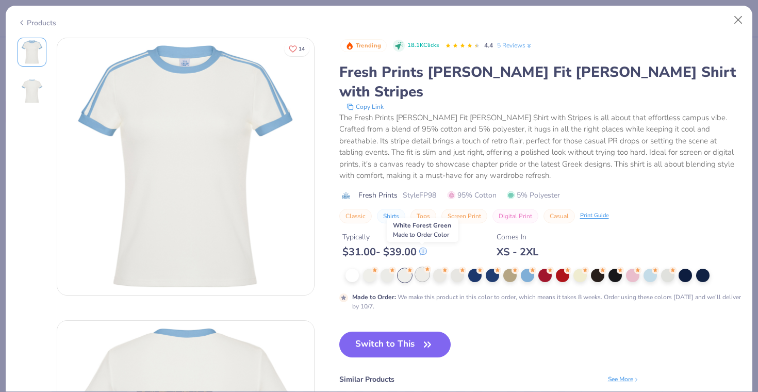
click at [416, 268] on div at bounding box center [422, 274] width 13 height 13
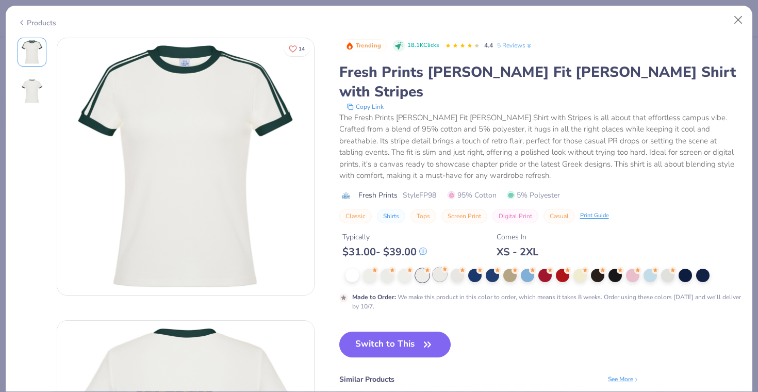
click at [437, 268] on div at bounding box center [439, 274] width 13 height 13
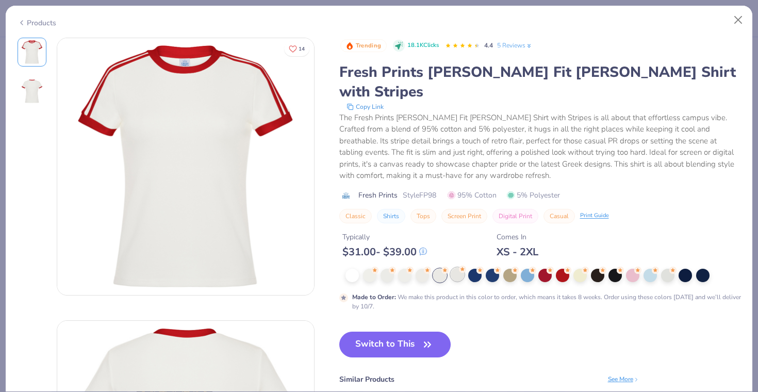
click at [460, 268] on div at bounding box center [457, 274] width 13 height 13
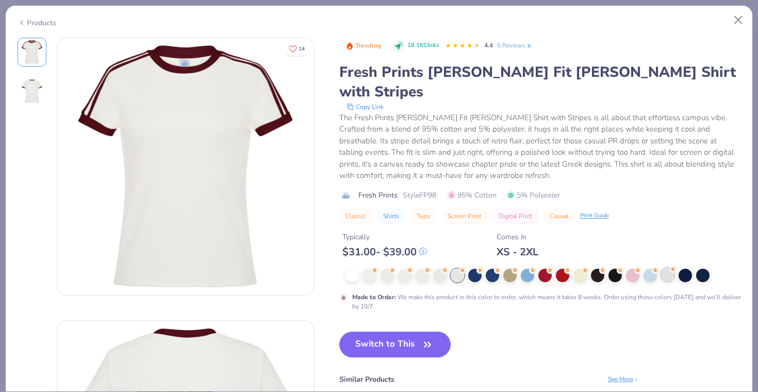
click at [665, 268] on div at bounding box center [667, 274] width 13 height 13
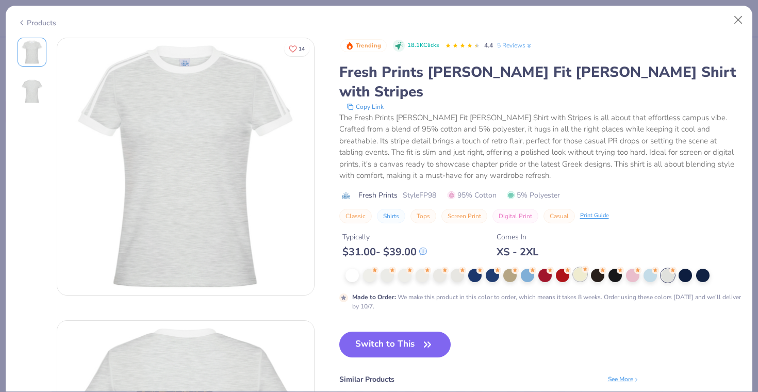
click at [581, 268] on div at bounding box center [580, 274] width 13 height 13
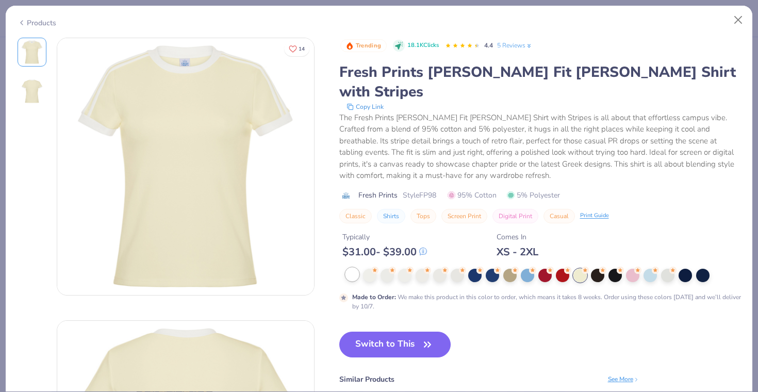
click at [353, 268] on div at bounding box center [352, 274] width 13 height 13
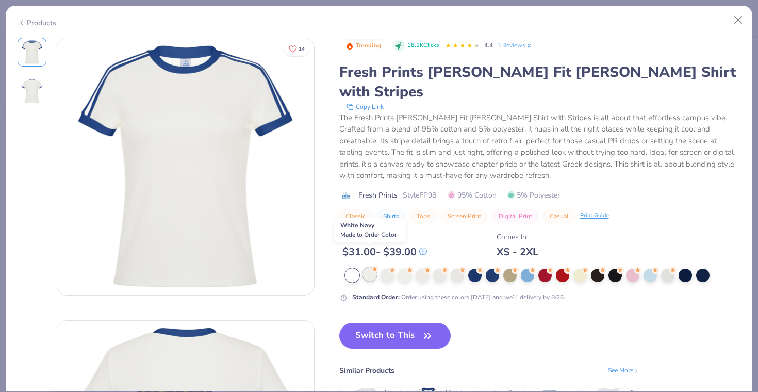
click at [370, 268] on div at bounding box center [369, 274] width 13 height 13
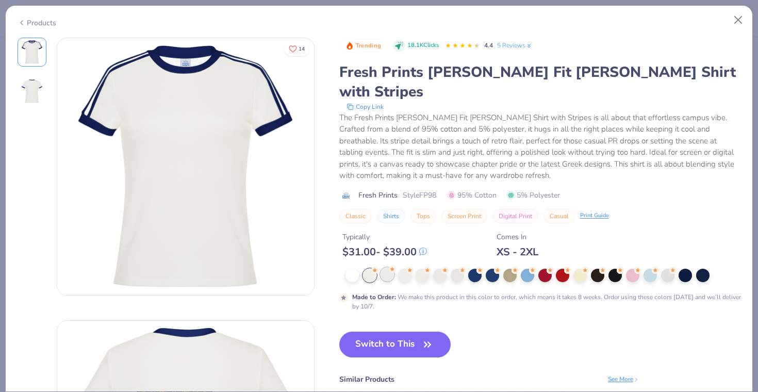
click at [385, 268] on div at bounding box center [387, 274] width 13 height 13
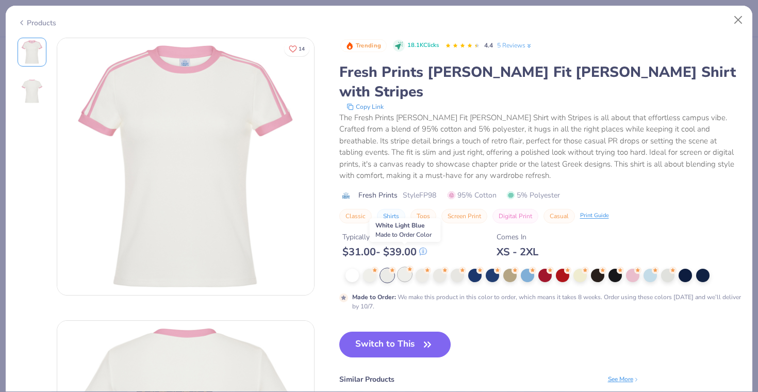
click at [398, 268] on div at bounding box center [404, 274] width 13 height 13
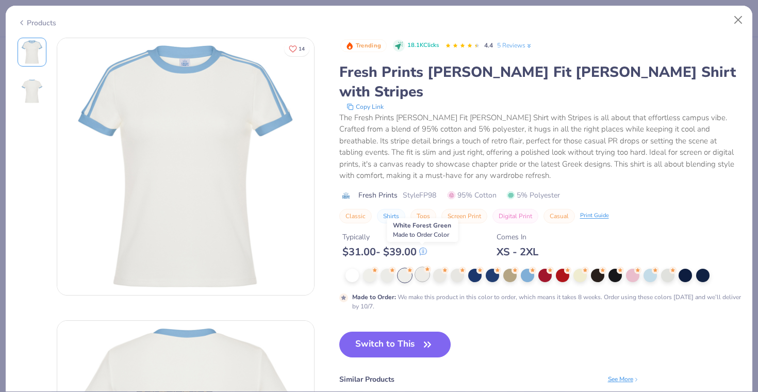
click at [421, 268] on div at bounding box center [422, 274] width 13 height 13
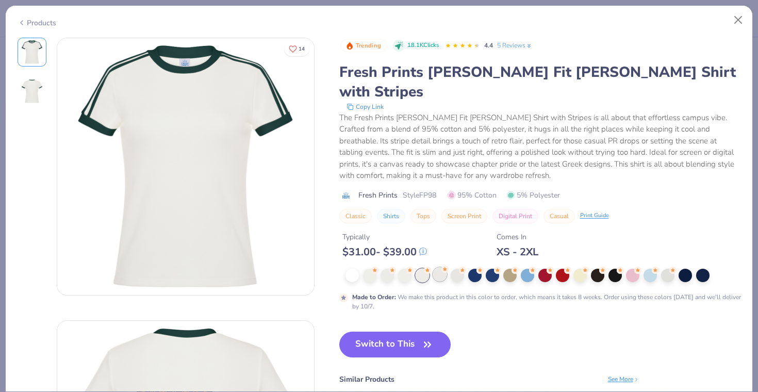
click at [441, 268] on div at bounding box center [439, 274] width 13 height 13
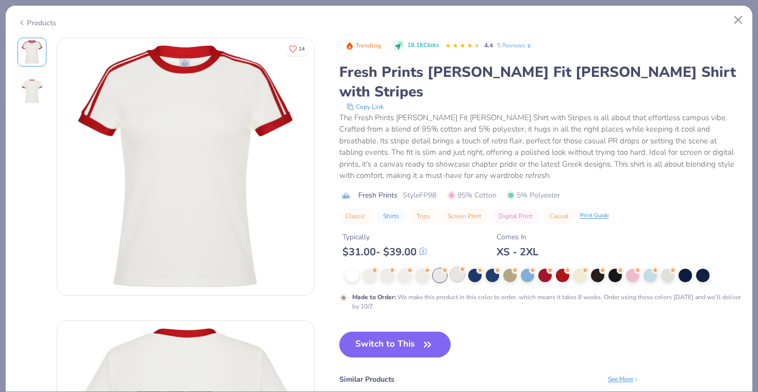
click at [452, 268] on div at bounding box center [457, 274] width 13 height 13
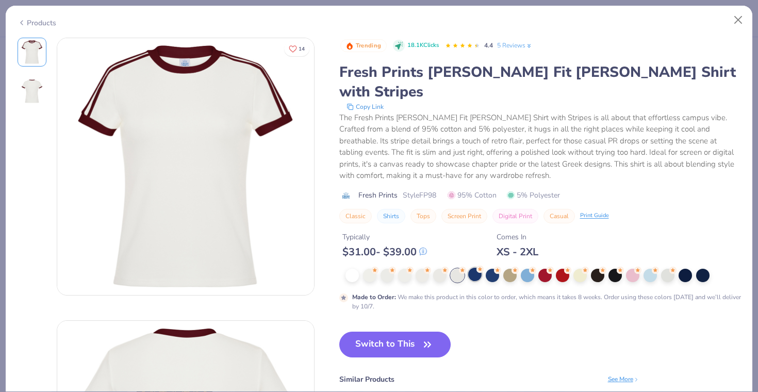
click at [477, 266] on icon at bounding box center [480, 269] width 7 height 7
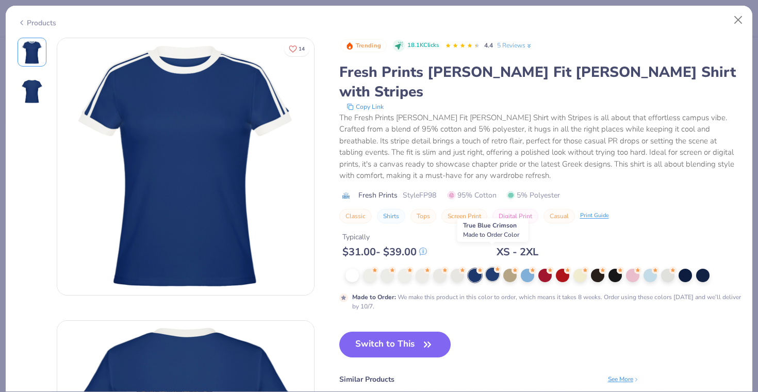
click at [493, 268] on div at bounding box center [492, 274] width 13 height 13
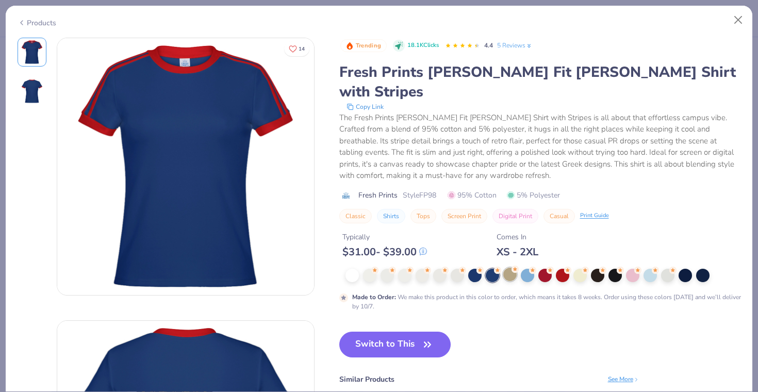
click at [511, 268] on div at bounding box center [510, 274] width 13 height 13
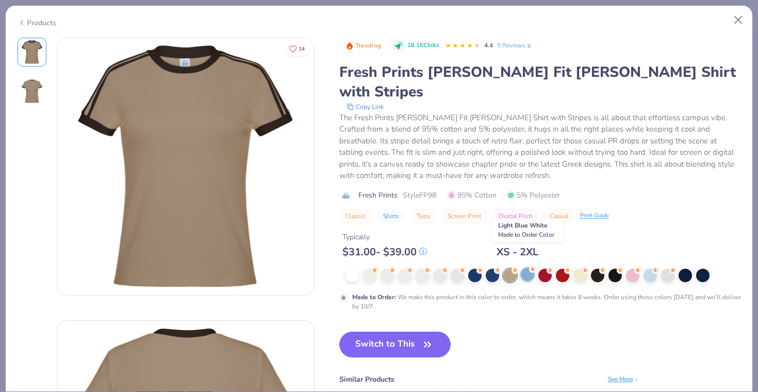
click at [527, 268] on div at bounding box center [527, 274] width 13 height 13
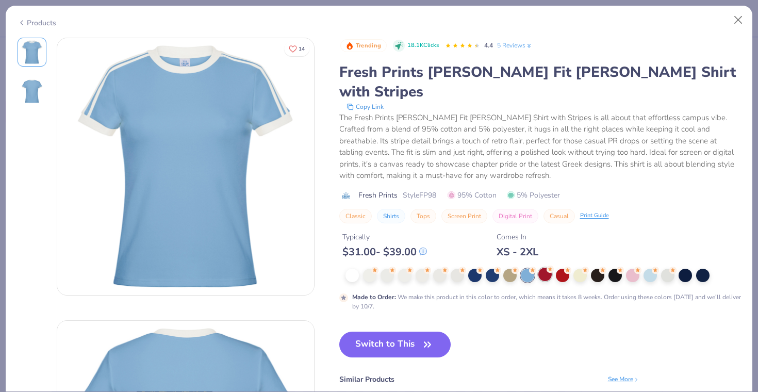
click at [548, 268] on div at bounding box center [545, 274] width 13 height 13
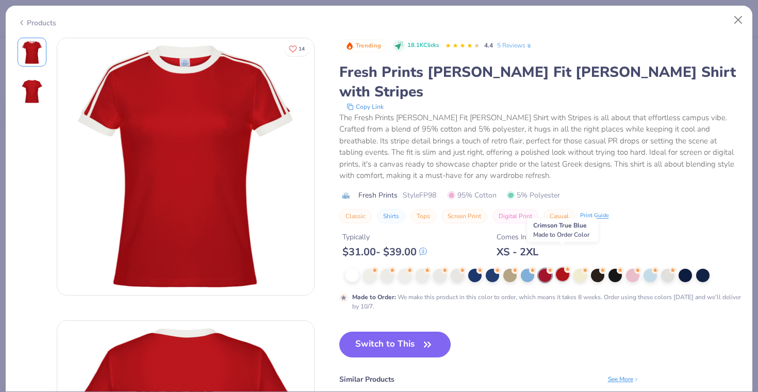
click at [562, 268] on div at bounding box center [562, 274] width 13 height 13
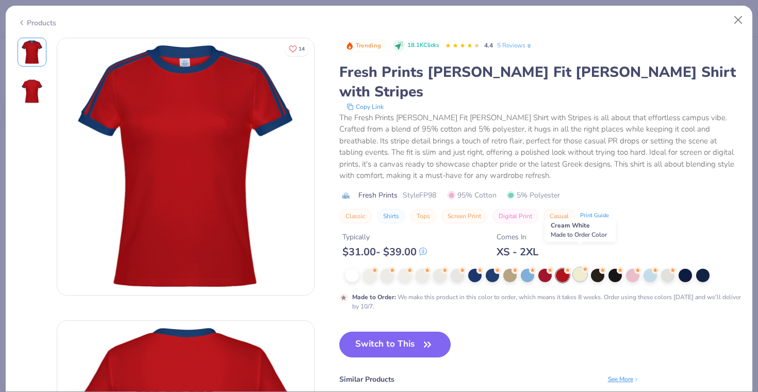
click at [583, 268] on div at bounding box center [580, 274] width 13 height 13
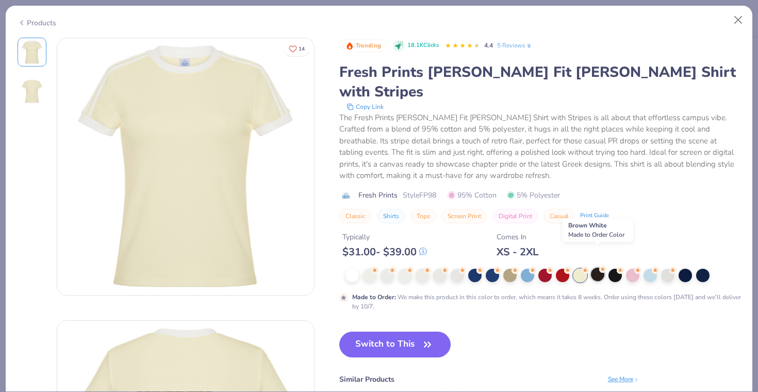
click at [600, 268] on div at bounding box center [597, 274] width 13 height 13
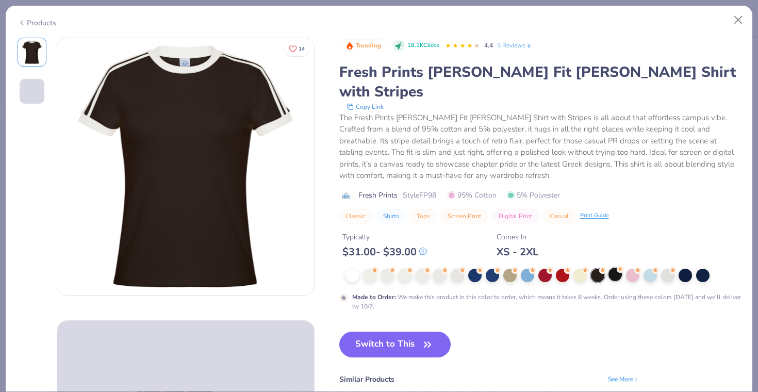
click at [618, 268] on div at bounding box center [615, 274] width 13 height 13
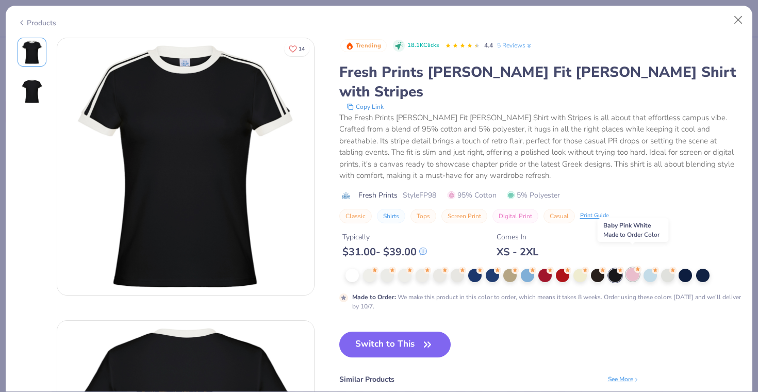
click at [635, 268] on div at bounding box center [632, 274] width 13 height 13
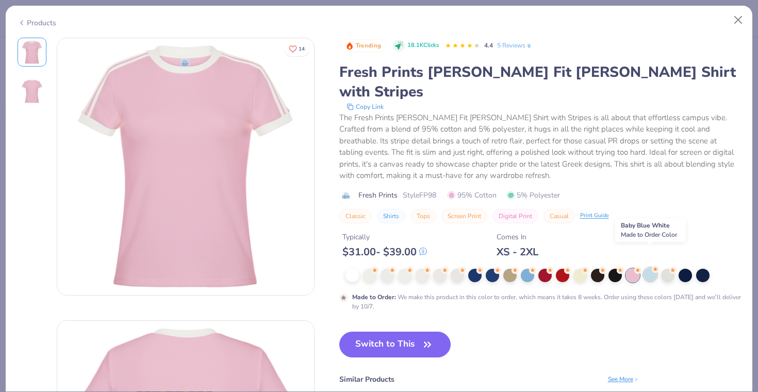
click at [652, 268] on div at bounding box center [650, 274] width 13 height 13
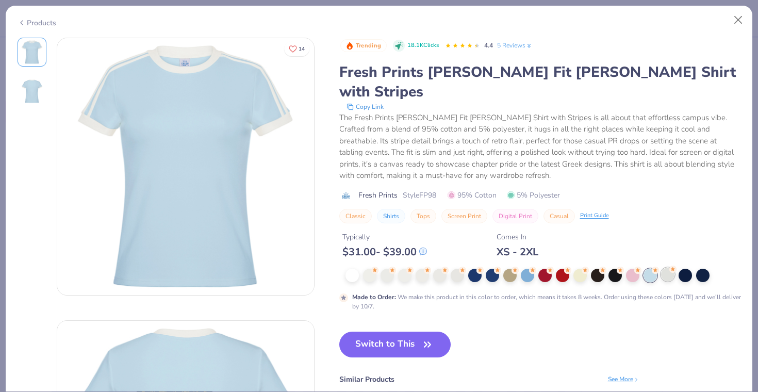
click at [663, 268] on div at bounding box center [667, 274] width 13 height 13
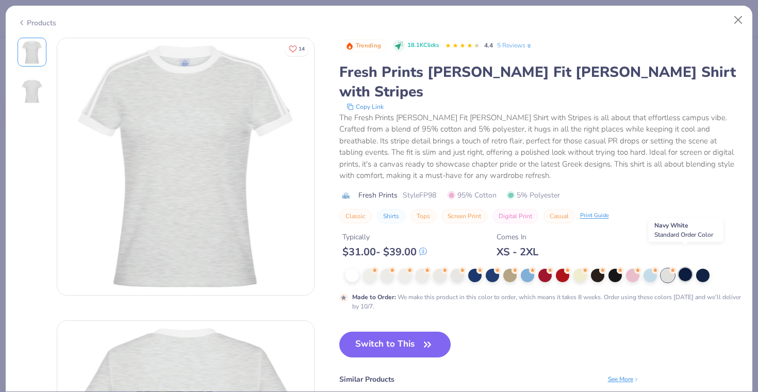
click at [685, 268] on div at bounding box center [685, 274] width 13 height 13
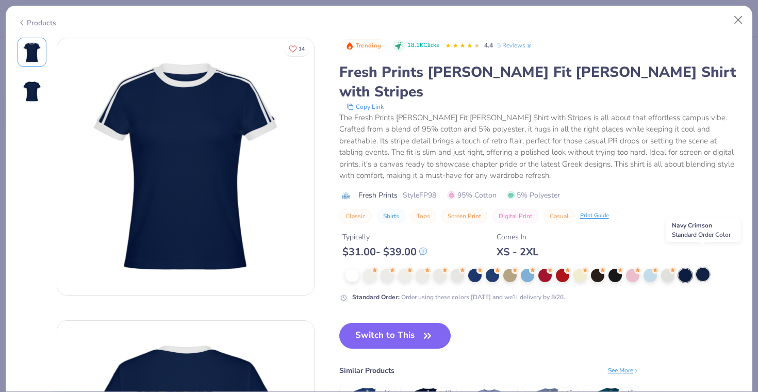
click at [704, 268] on div at bounding box center [702, 274] width 13 height 13
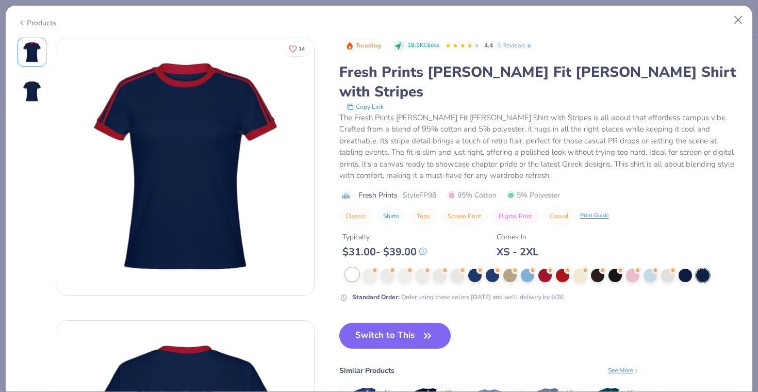
click at [352, 268] on div at bounding box center [352, 274] width 13 height 13
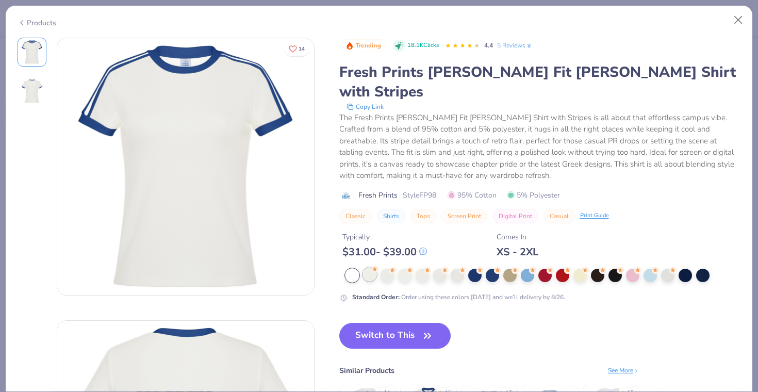
click at [367, 268] on div at bounding box center [369, 274] width 13 height 13
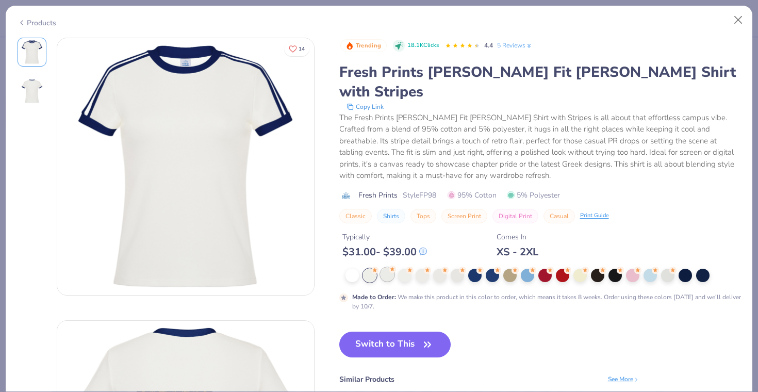
click at [385, 268] on div at bounding box center [387, 274] width 13 height 13
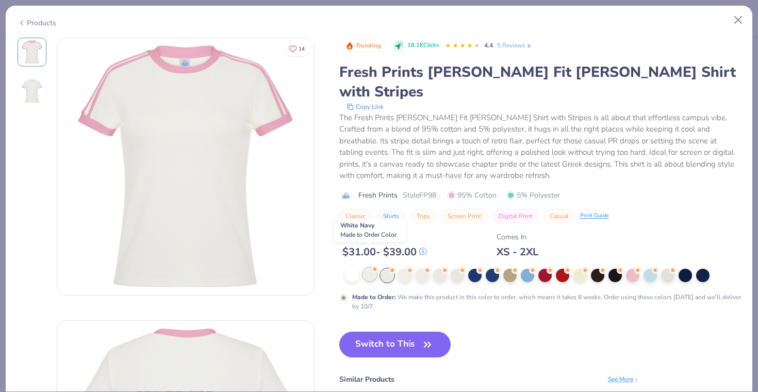
click at [375, 268] on div at bounding box center [369, 274] width 13 height 13
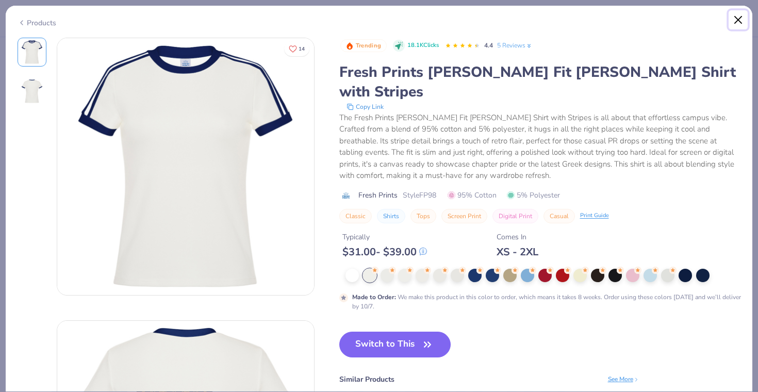
click at [736, 17] on button "Close" at bounding box center [739, 20] width 20 height 20
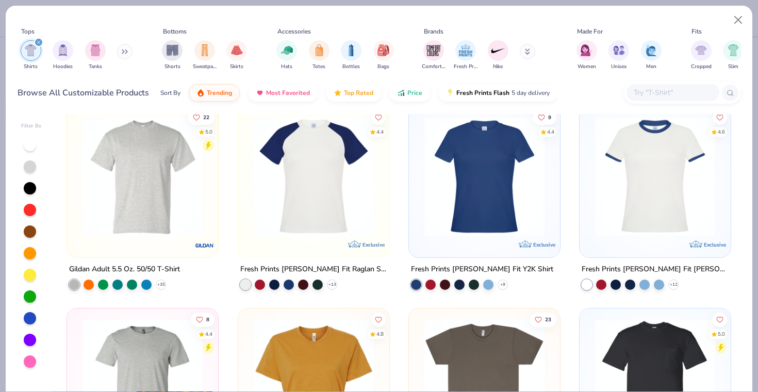
scroll to position [625, 0]
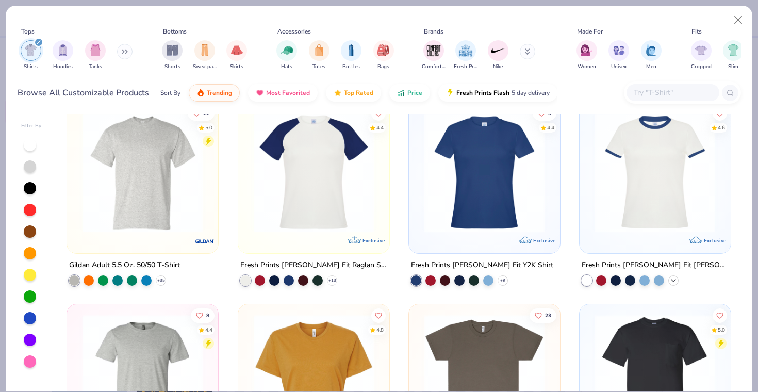
click at [677, 279] on icon at bounding box center [674, 281] width 8 height 8
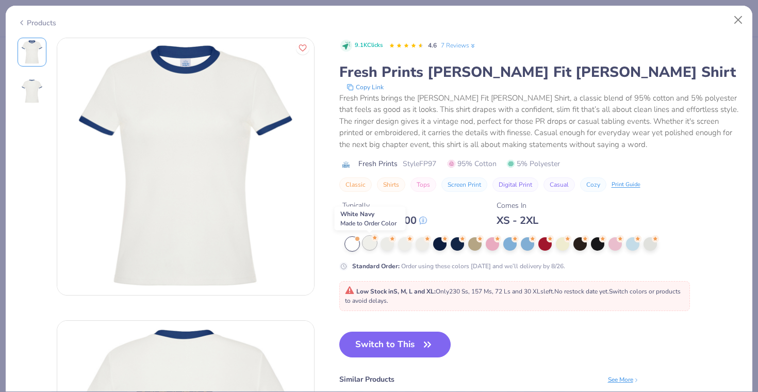
click at [368, 242] on div at bounding box center [369, 242] width 13 height 13
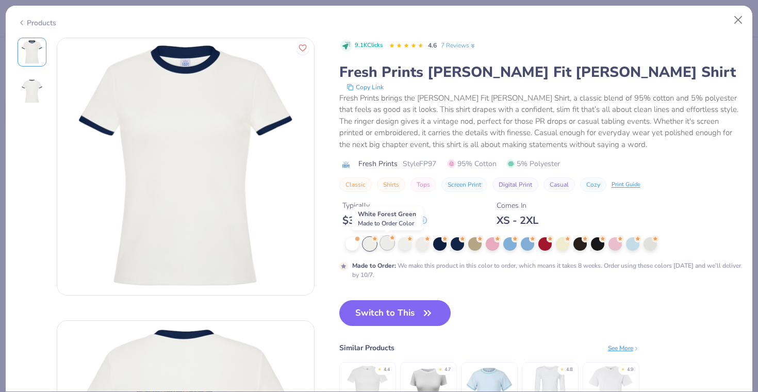
click at [392, 243] on div at bounding box center [387, 242] width 13 height 13
click at [405, 242] on div at bounding box center [404, 242] width 13 height 13
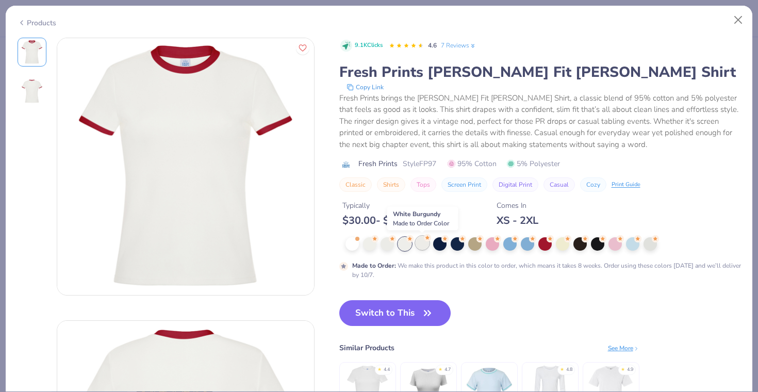
click at [417, 243] on div at bounding box center [422, 242] width 13 height 13
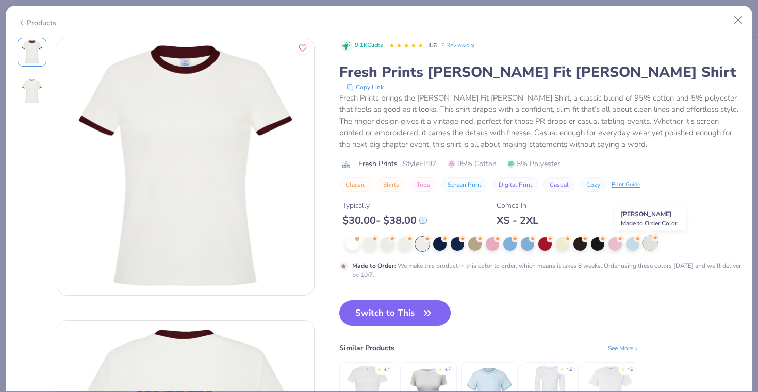
click at [646, 247] on div at bounding box center [650, 242] width 13 height 13
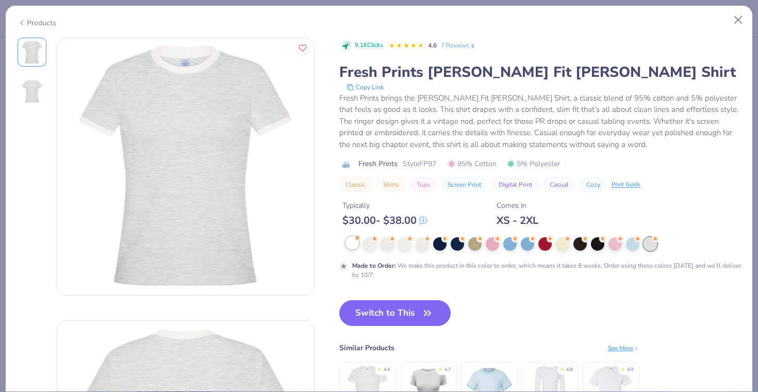
click at [354, 238] on div at bounding box center [352, 242] width 13 height 13
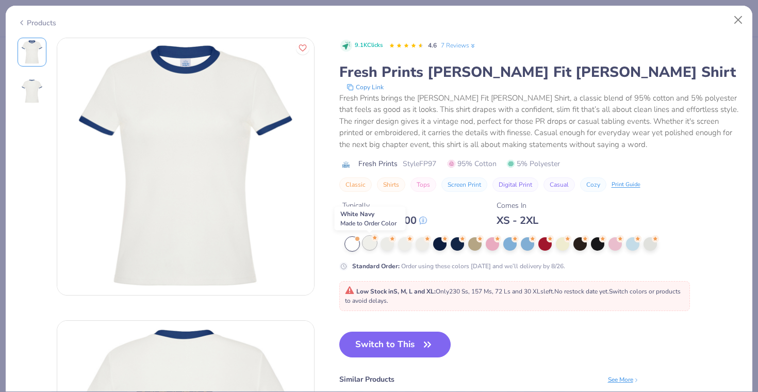
click at [370, 243] on div at bounding box center [369, 242] width 13 height 13
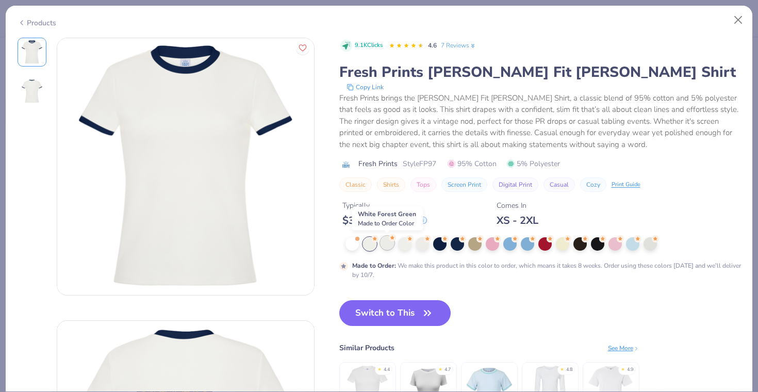
click at [386, 245] on div at bounding box center [387, 242] width 13 height 13
click at [402, 247] on div at bounding box center [404, 242] width 13 height 13
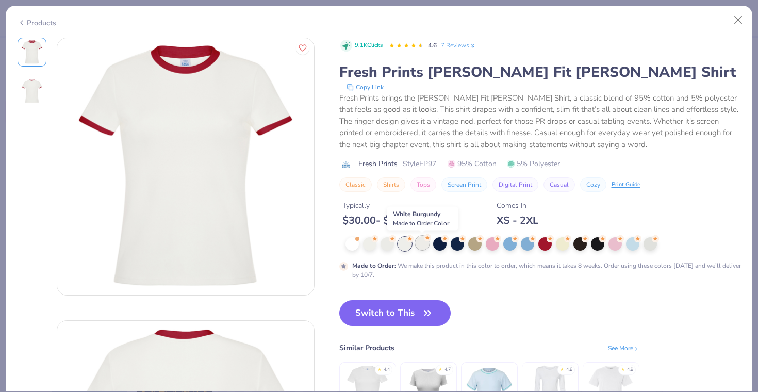
click at [421, 246] on div at bounding box center [422, 242] width 13 height 13
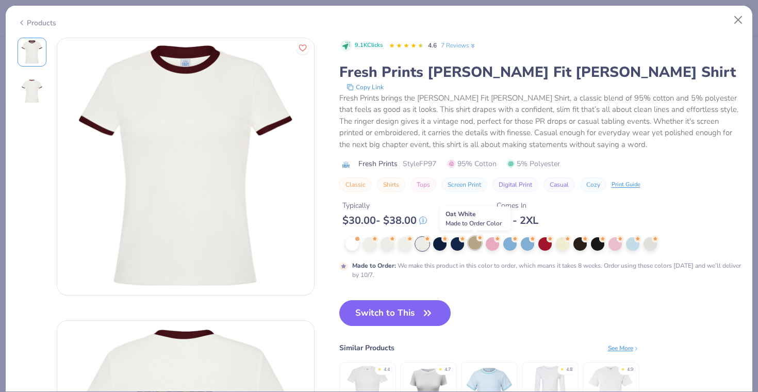
click at [469, 242] on div at bounding box center [474, 242] width 13 height 13
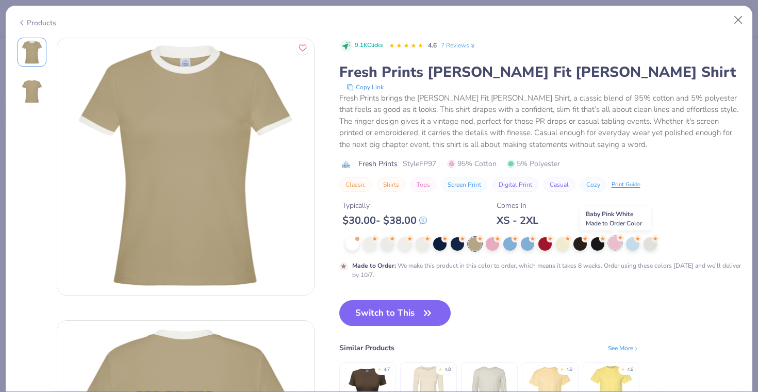
click at [611, 245] on div at bounding box center [615, 242] width 13 height 13
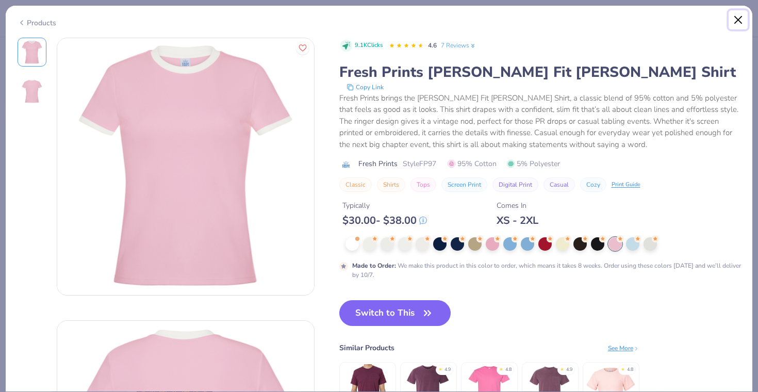
click at [739, 22] on button "Close" at bounding box center [739, 20] width 20 height 20
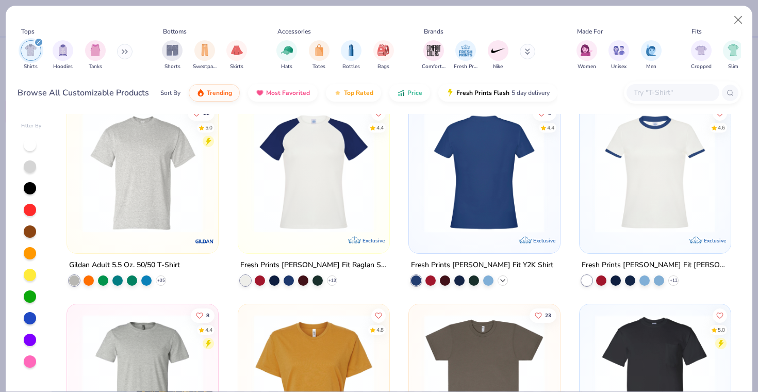
click at [502, 283] on icon at bounding box center [503, 281] width 8 height 8
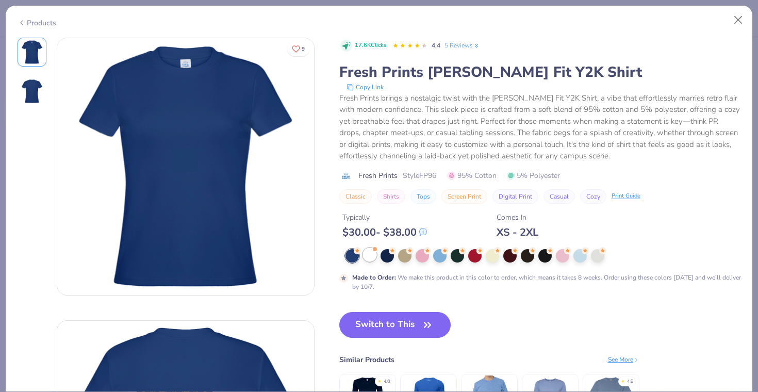
click at [369, 252] on div at bounding box center [369, 254] width 13 height 13
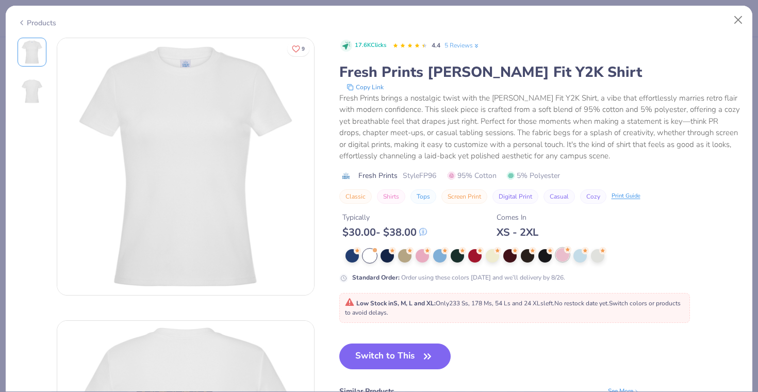
click at [560, 255] on div at bounding box center [562, 254] width 13 height 13
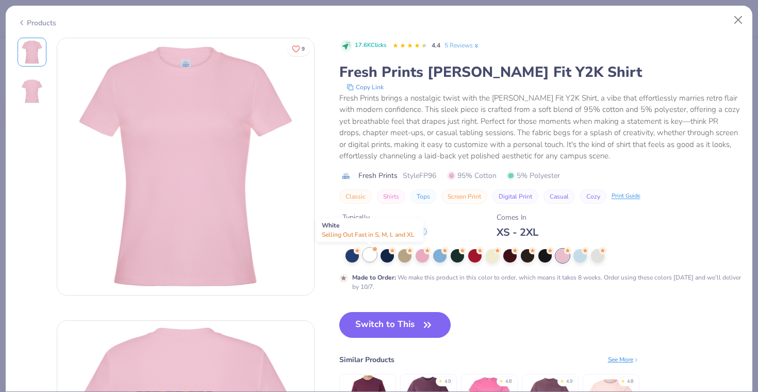
click at [369, 254] on div at bounding box center [369, 254] width 13 height 13
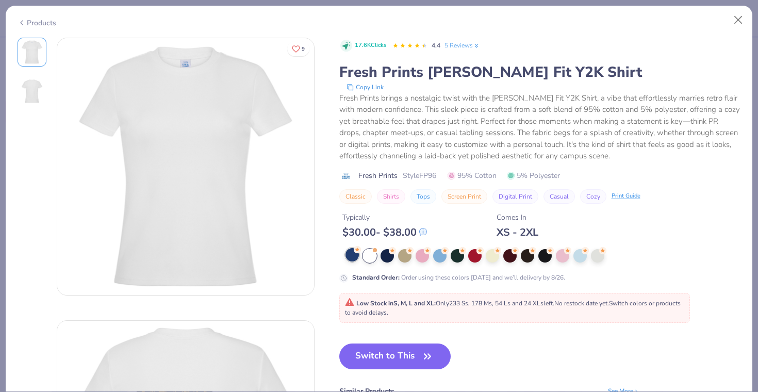
click at [353, 257] on div at bounding box center [352, 254] width 13 height 13
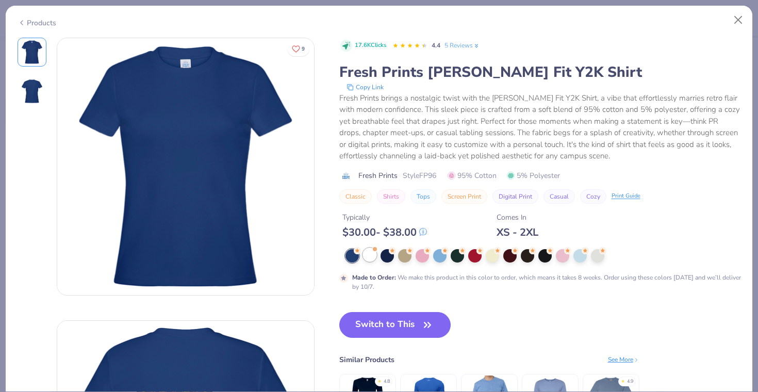
click at [364, 257] on div at bounding box center [369, 254] width 13 height 13
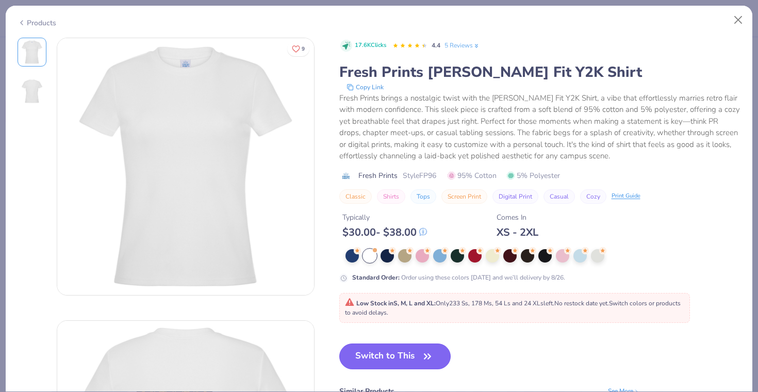
click at [396, 357] on button "Switch to This" at bounding box center [395, 357] width 112 height 26
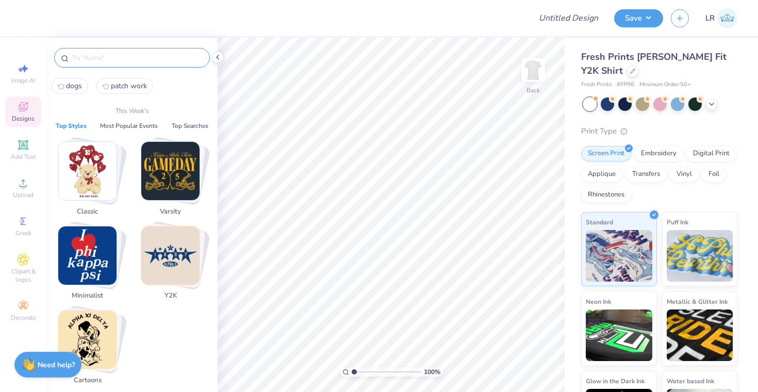
click at [139, 53] on input "text" at bounding box center [137, 58] width 132 height 10
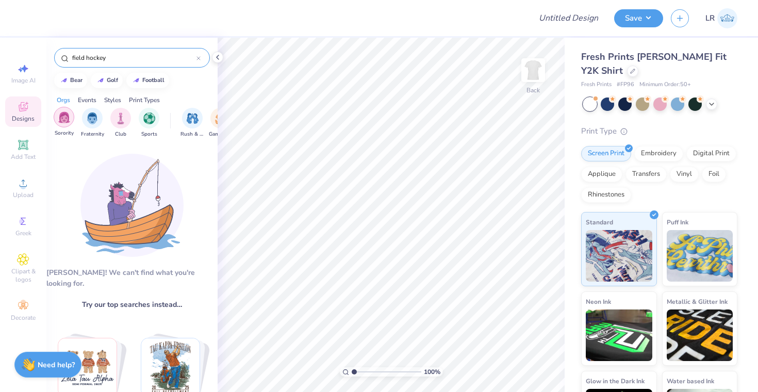
type input "field hockey"
click at [69, 116] on img "filter for Sorority" at bounding box center [64, 117] width 12 height 12
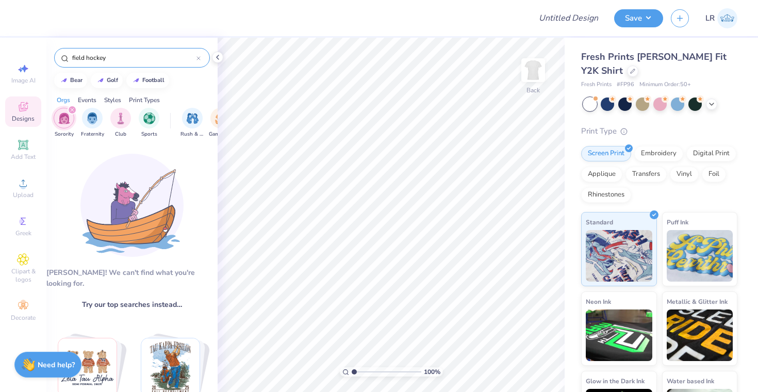
click at [199, 59] on icon at bounding box center [199, 58] width 4 height 4
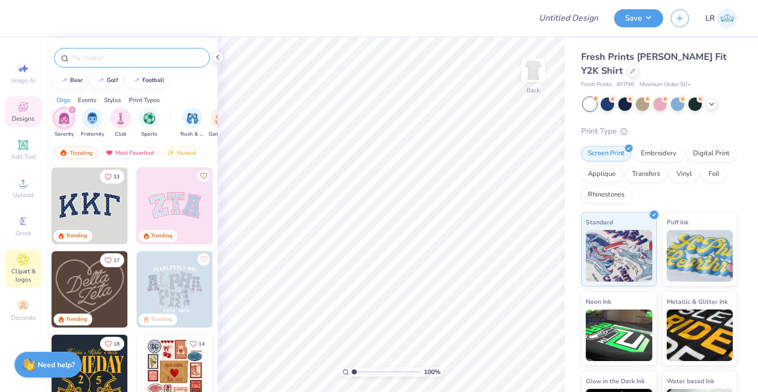
click at [23, 261] on icon at bounding box center [23, 259] width 5 height 5
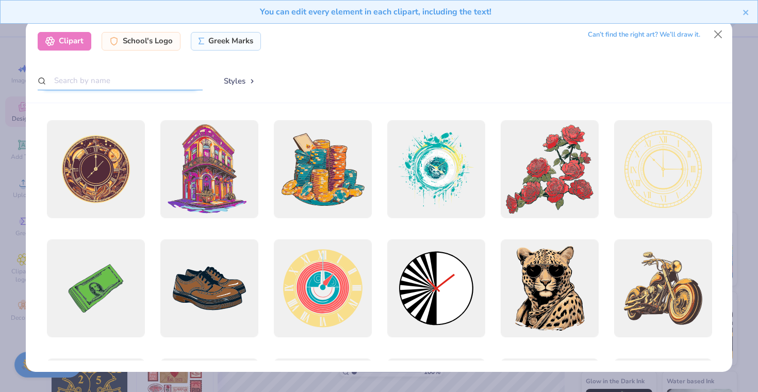
click at [93, 84] on input "text" at bounding box center [120, 80] width 165 height 19
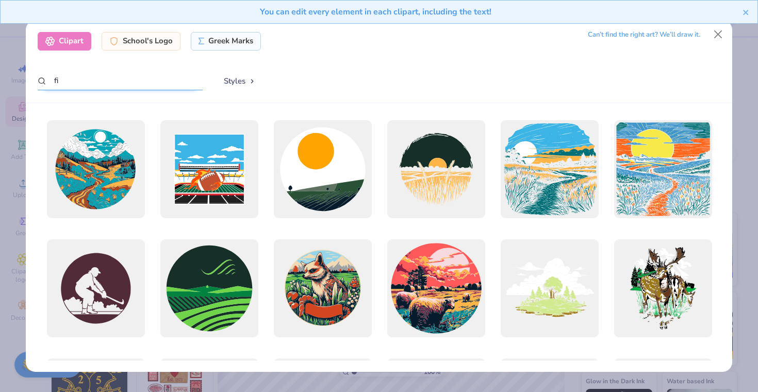
type input "f"
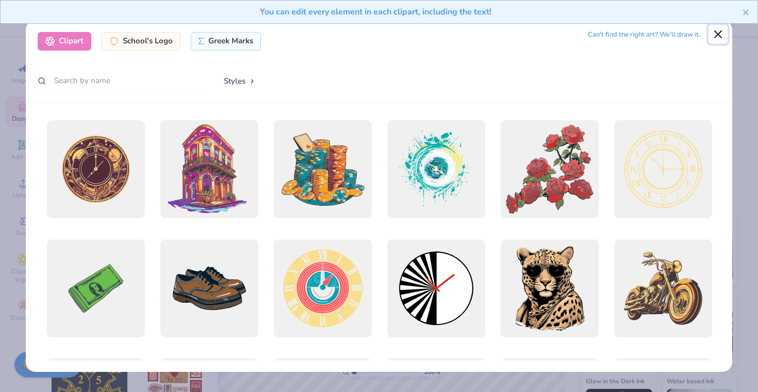
click at [714, 37] on button "Close" at bounding box center [719, 35] width 20 height 20
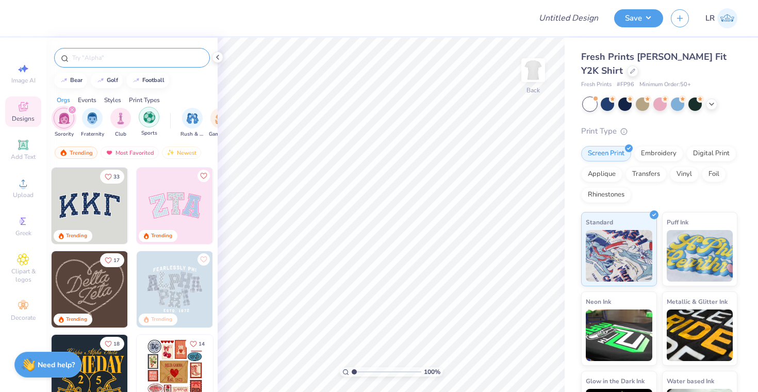
click at [148, 116] on img "filter for Sports" at bounding box center [149, 117] width 12 height 12
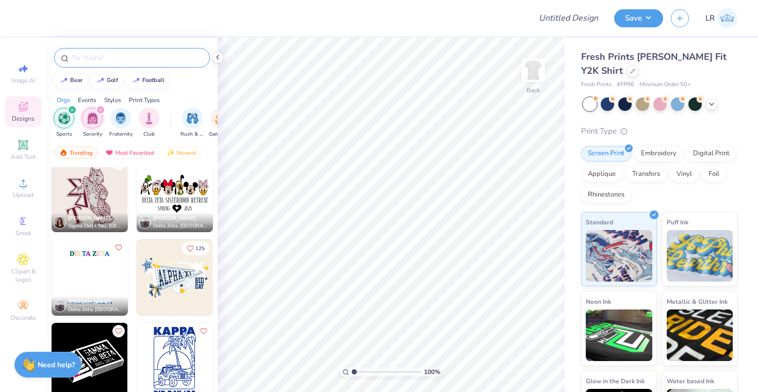
scroll to position [10209, 0]
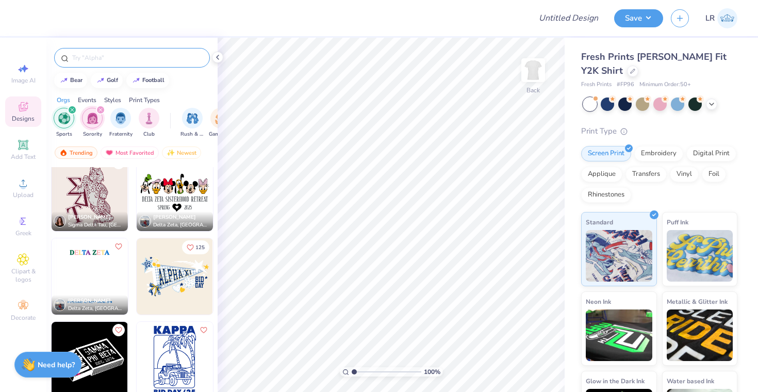
click at [72, 108] on icon "filter for Sports" at bounding box center [72, 110] width 4 height 4
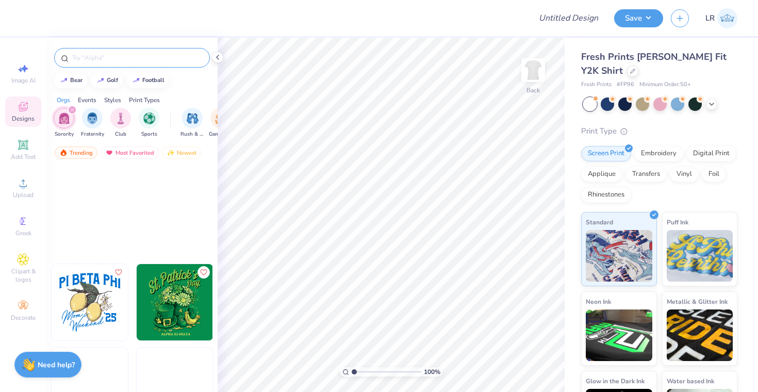
scroll to position [6088, 0]
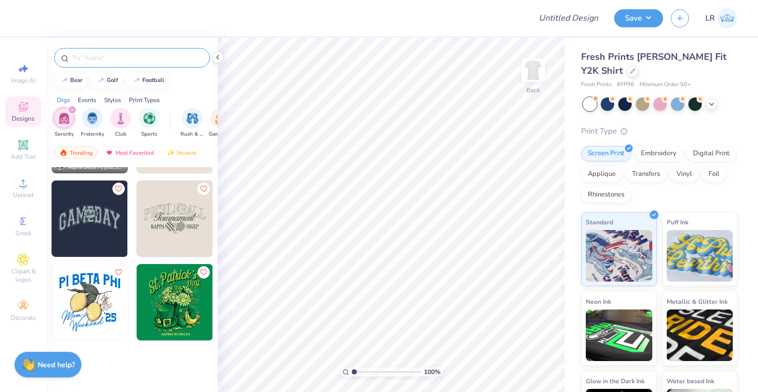
click at [118, 100] on div "Styles" at bounding box center [112, 99] width 17 height 9
click at [94, 122] on img "filter for Varsity" at bounding box center [93, 117] width 12 height 12
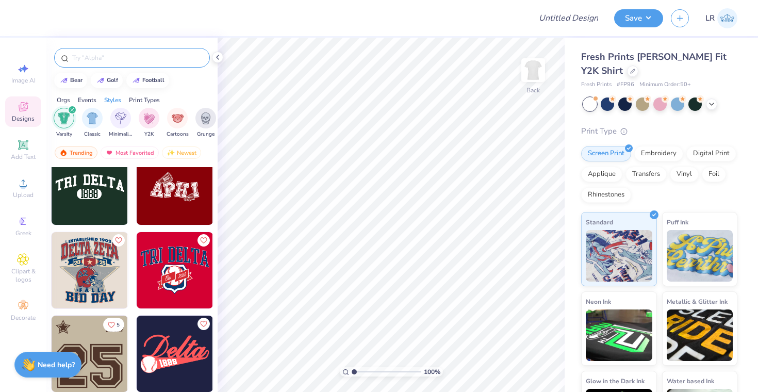
scroll to position [277, 0]
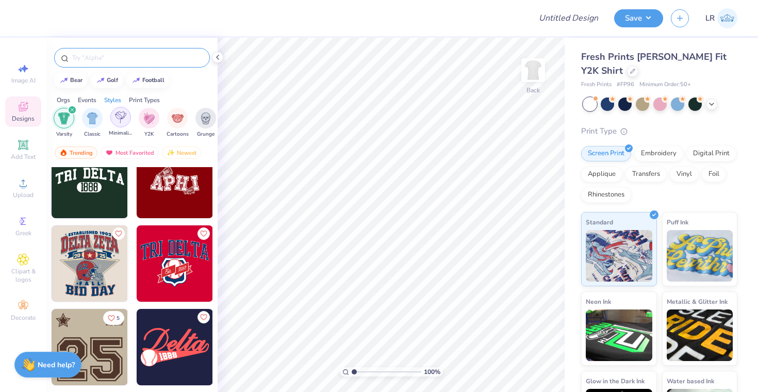
click at [120, 115] on img "filter for Minimalist" at bounding box center [120, 117] width 11 height 12
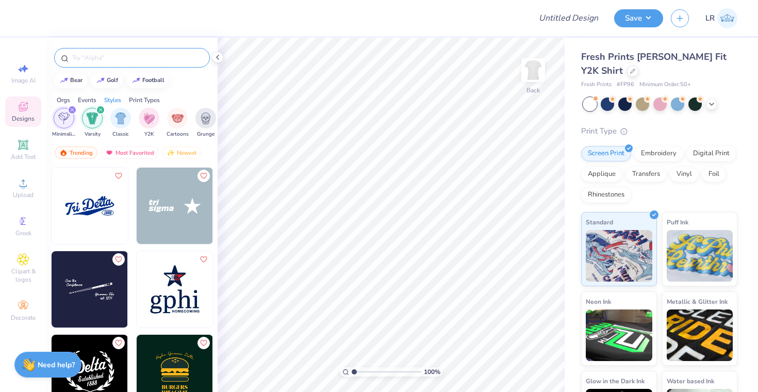
scroll to position [3430, 0]
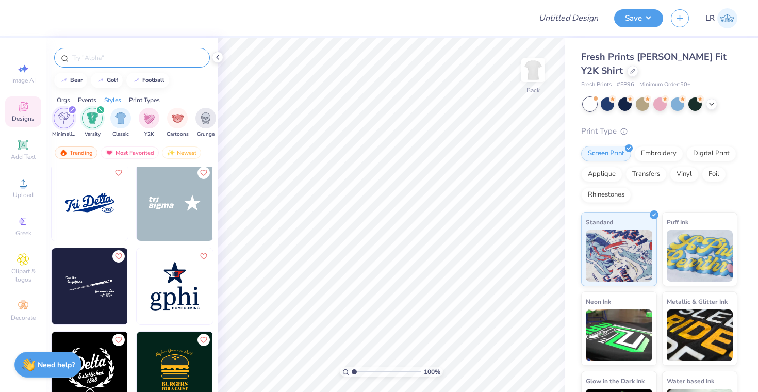
click at [89, 211] on img at bounding box center [90, 203] width 76 height 76
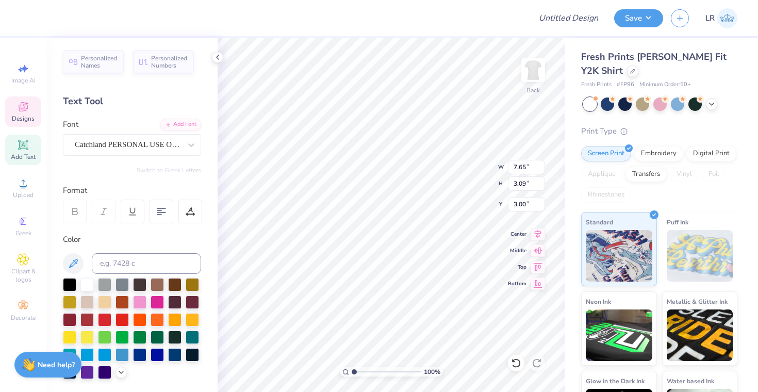
scroll to position [0, 0]
type textarea "T"
type textarea "Club Field Hockey"
type input "3.00"
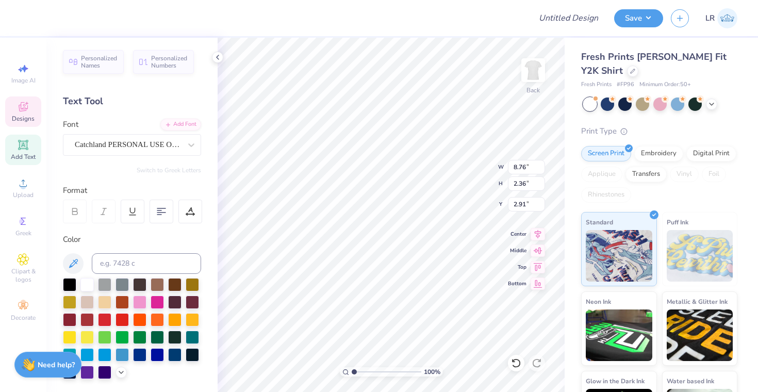
type input "8.76"
type input "2.36"
type input "3.00"
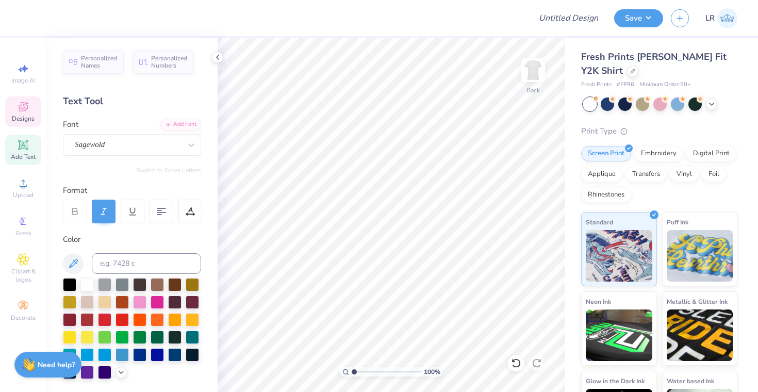
click at [22, 106] on icon at bounding box center [23, 107] width 12 height 12
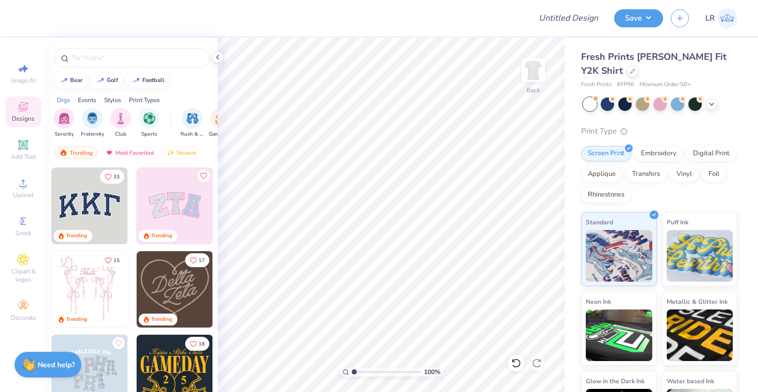
click at [103, 203] on img at bounding box center [90, 206] width 76 height 76
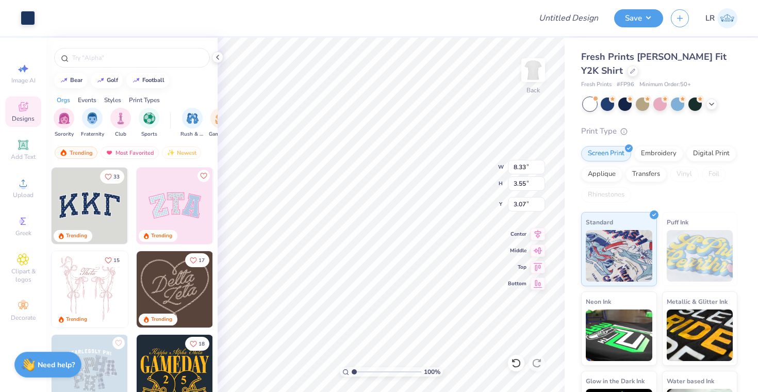
type input "3.00"
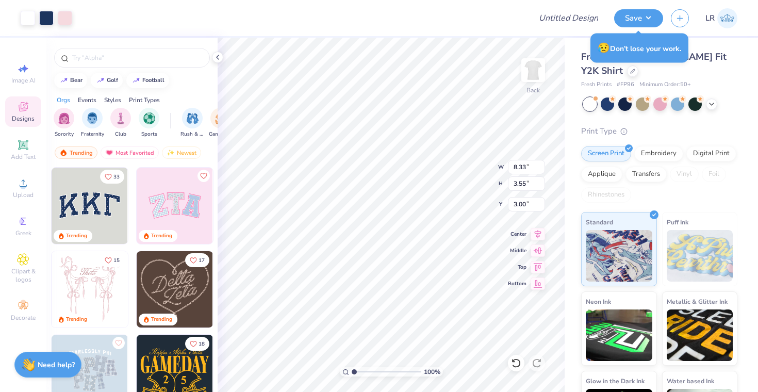
type input "8.47"
type input "3.72"
click at [513, 361] on icon at bounding box center [514, 361] width 2 height 2
click at [518, 362] on icon at bounding box center [516, 363] width 10 height 10
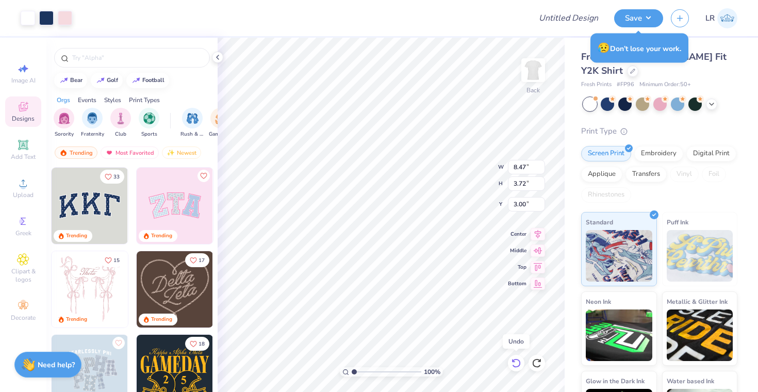
click at [518, 362] on icon at bounding box center [516, 363] width 10 height 10
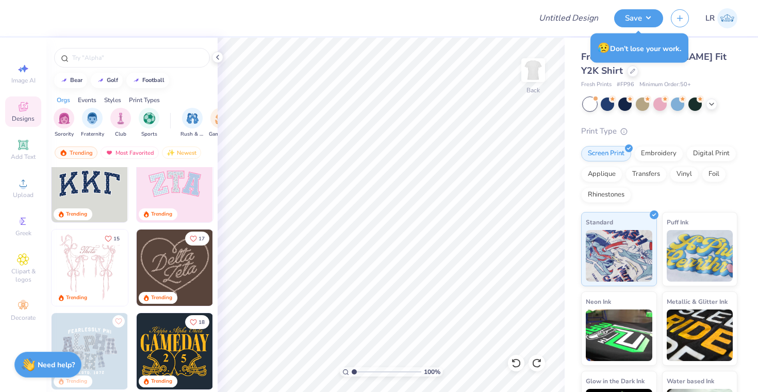
scroll to position [24, 0]
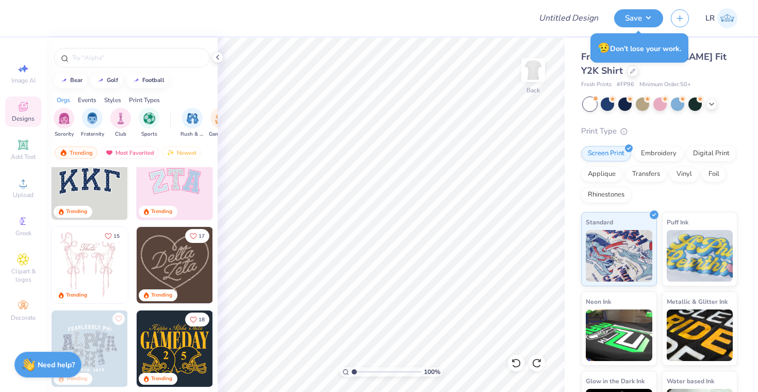
click at [179, 187] on img at bounding box center [175, 181] width 76 height 76
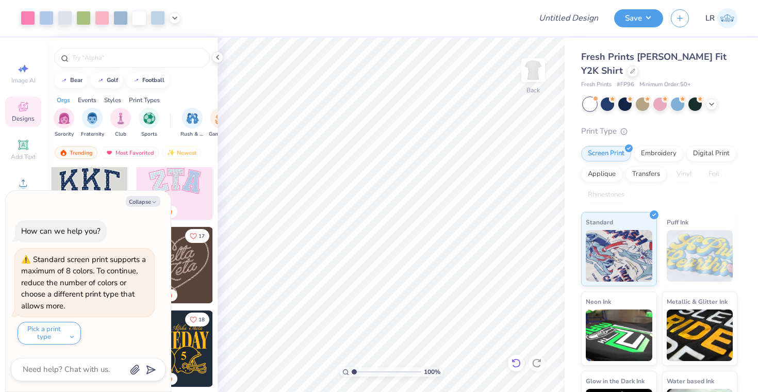
click at [512, 365] on icon at bounding box center [516, 363] width 10 height 10
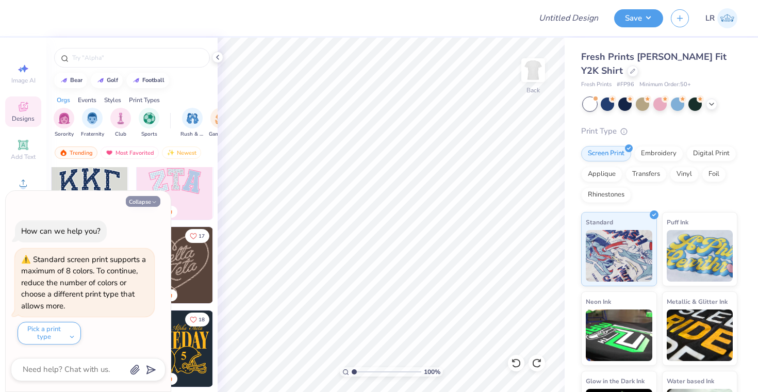
click at [145, 203] on button "Collapse" at bounding box center [143, 201] width 35 height 11
type textarea "x"
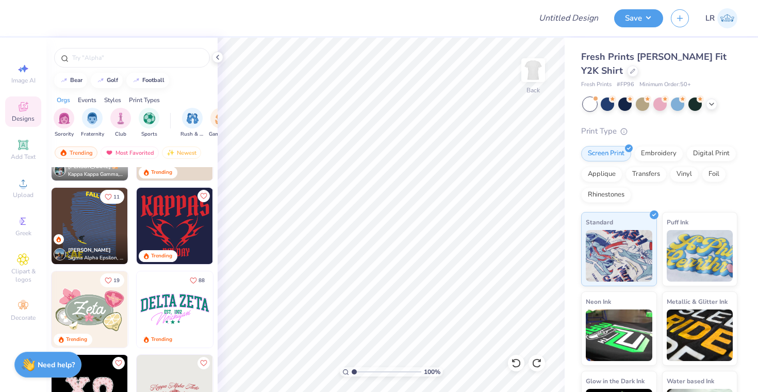
scroll to position [1328, 0]
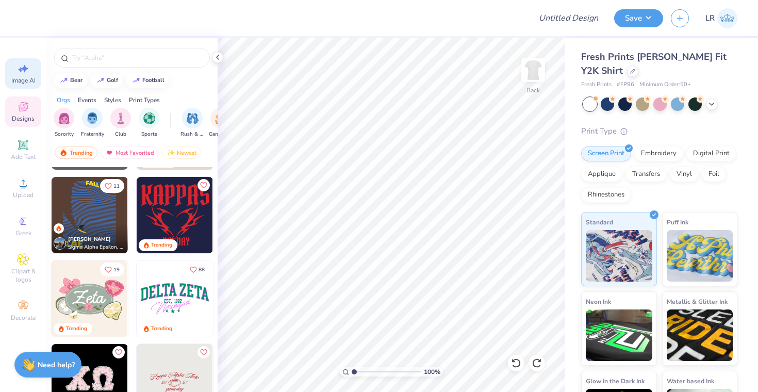
click at [25, 73] on icon at bounding box center [23, 68] width 12 height 12
select select "4"
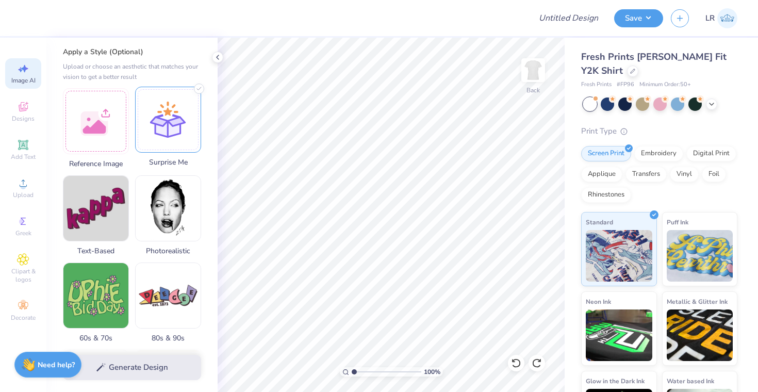
scroll to position [0, 0]
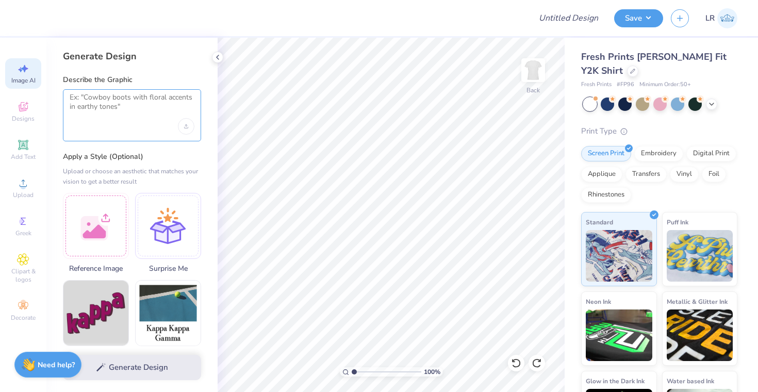
click at [132, 103] on textarea at bounding box center [132, 106] width 125 height 26
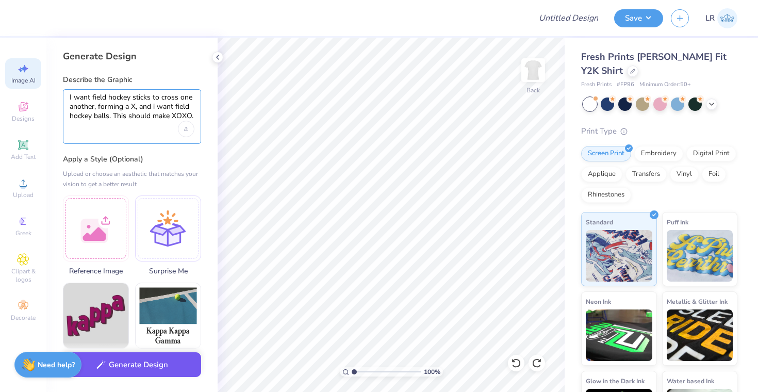
type textarea "I want field hockey sticks to cross one another, forming a X, and i want field …"
click at [172, 370] on button "Generate Design" at bounding box center [132, 364] width 138 height 25
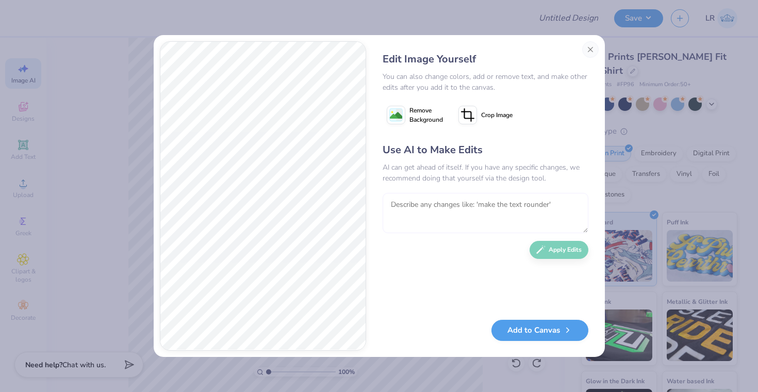
click at [413, 208] on textarea at bounding box center [486, 213] width 206 height 40
type textarea "I want the sti"
click at [591, 48] on button "Close" at bounding box center [590, 49] width 17 height 17
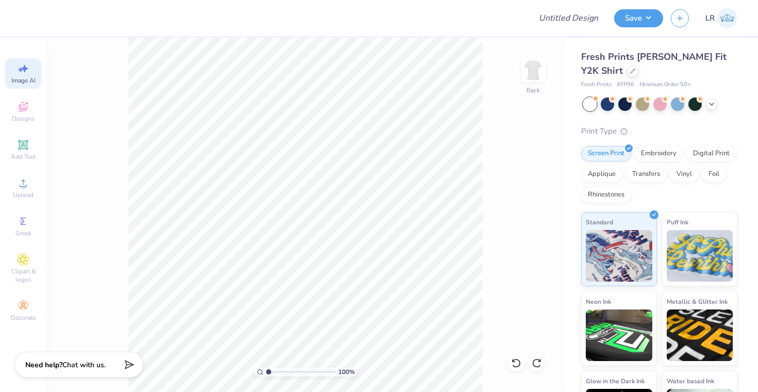
scroll to position [0, 23]
